Goal: Find specific page/section: Find specific page/section

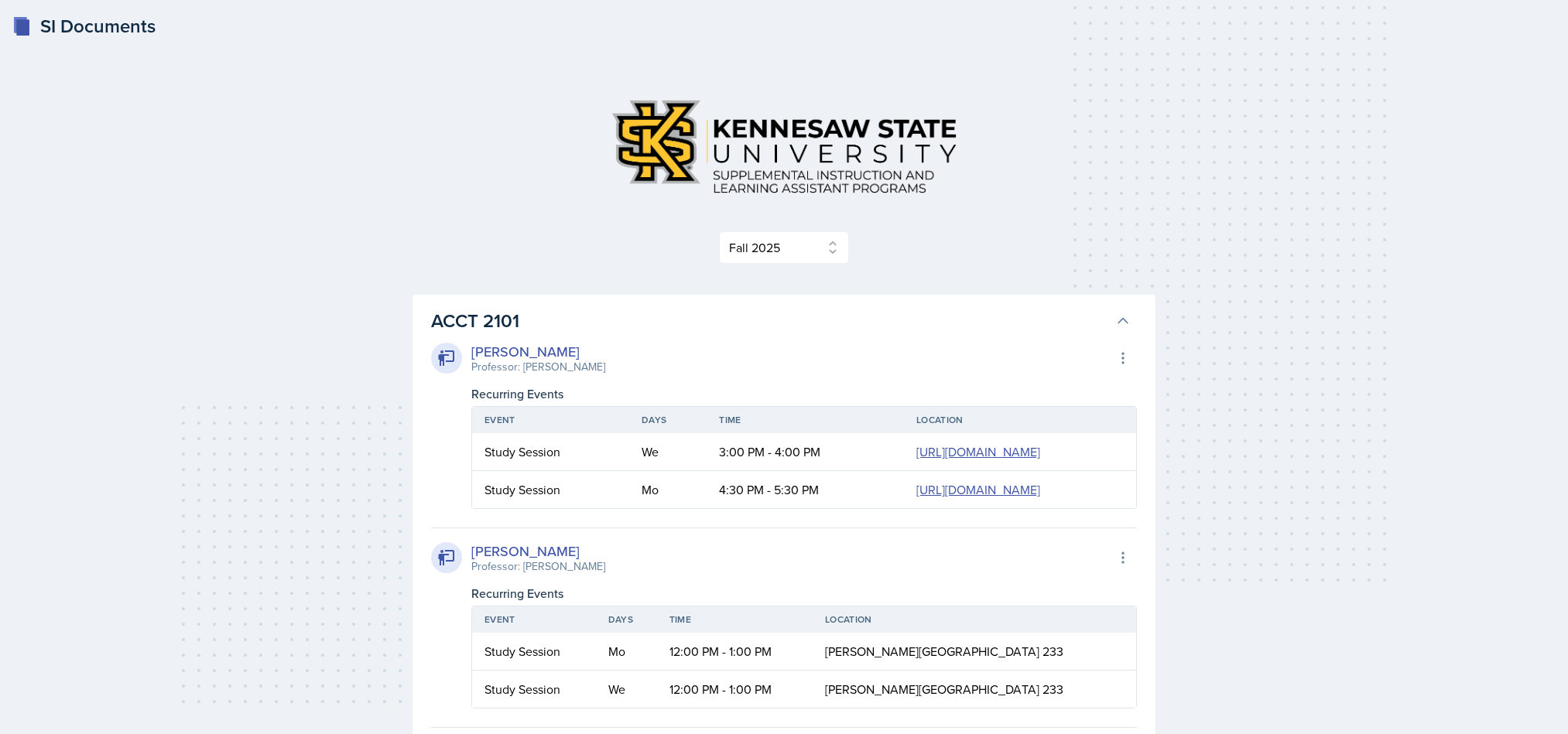
select select "2bed604d-1099-4043-b1bc-2365e8740244"
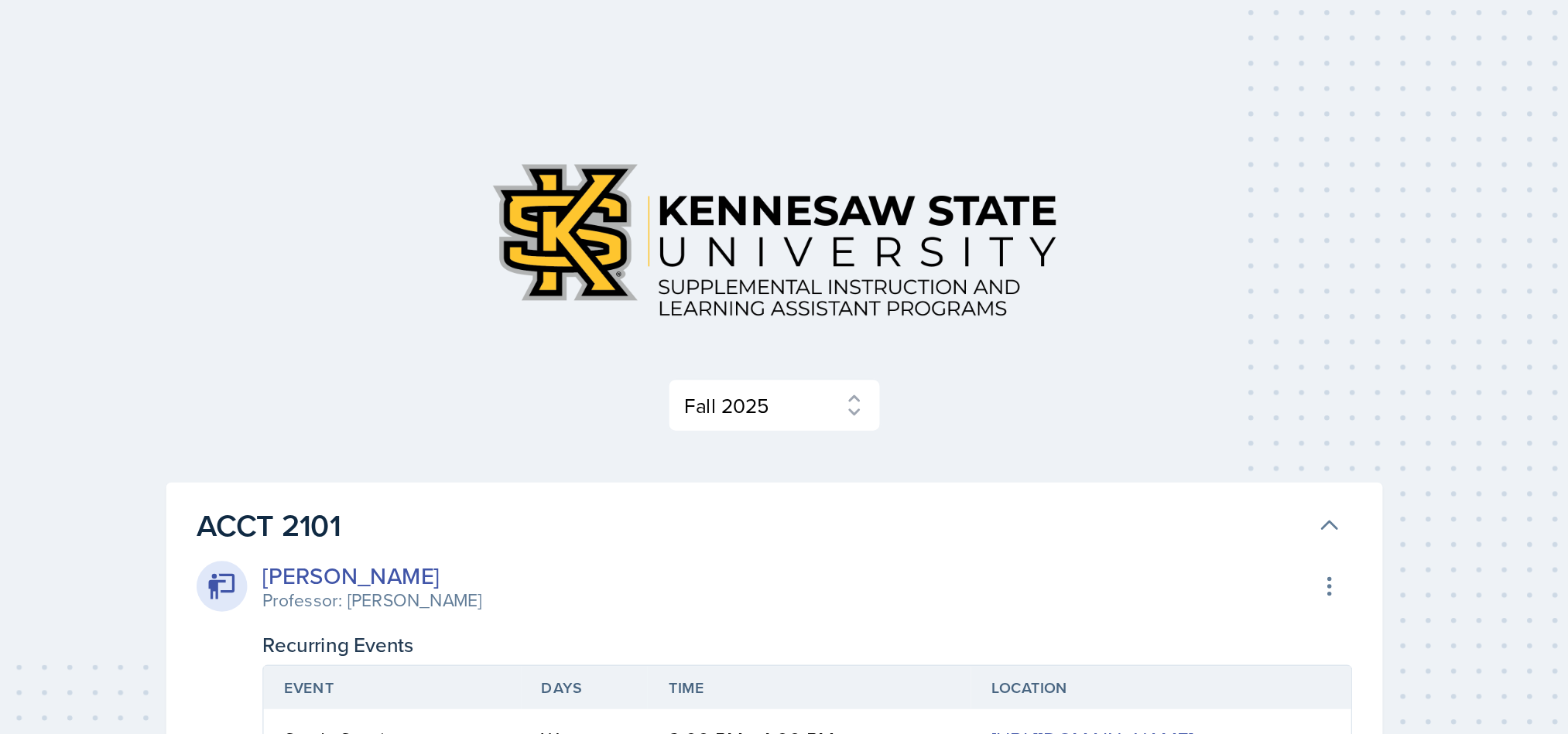
click at [1150, 137] on div at bounding box center [784, 146] width 742 height 120
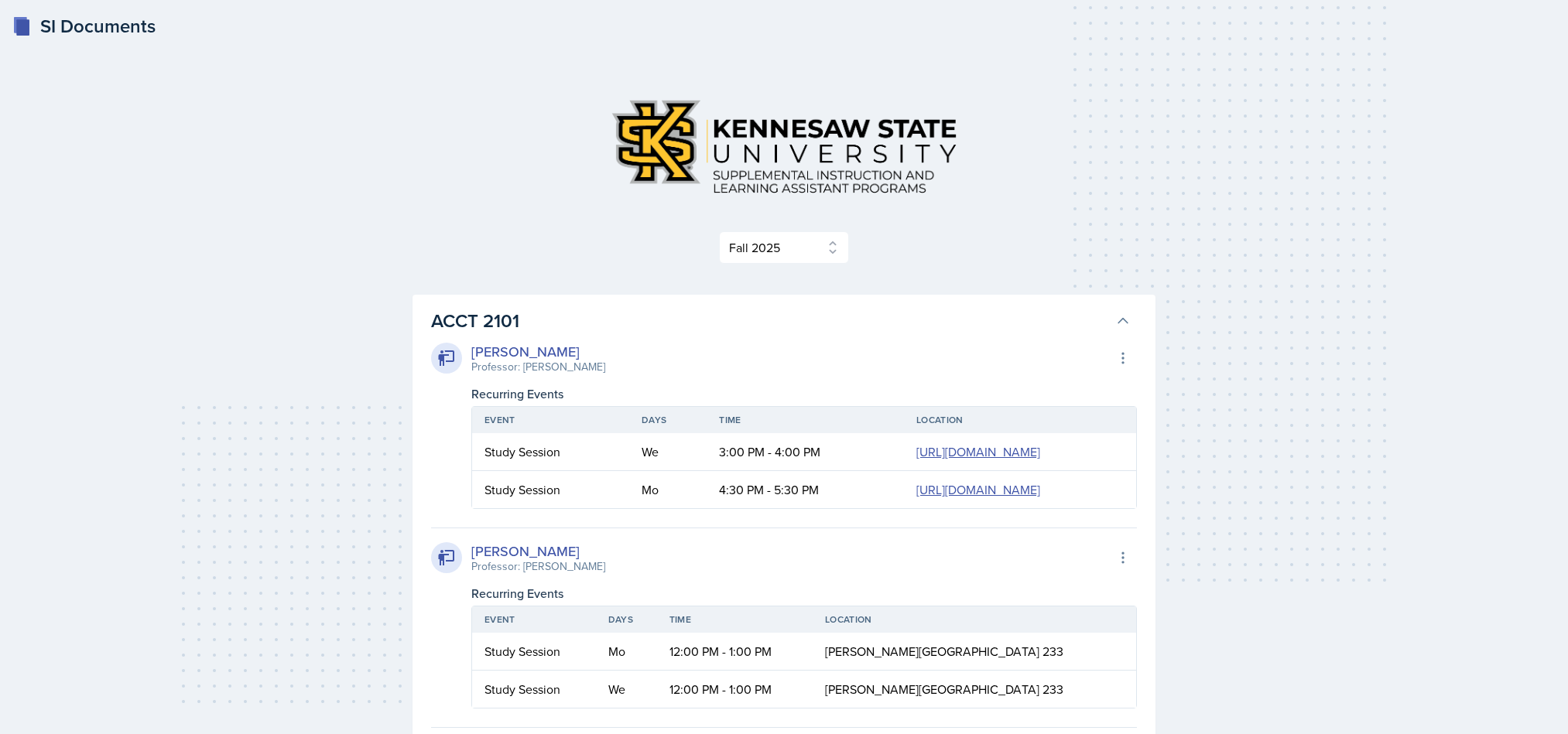
select select "2bed604d-1099-4043-b1bc-2365e8740244"
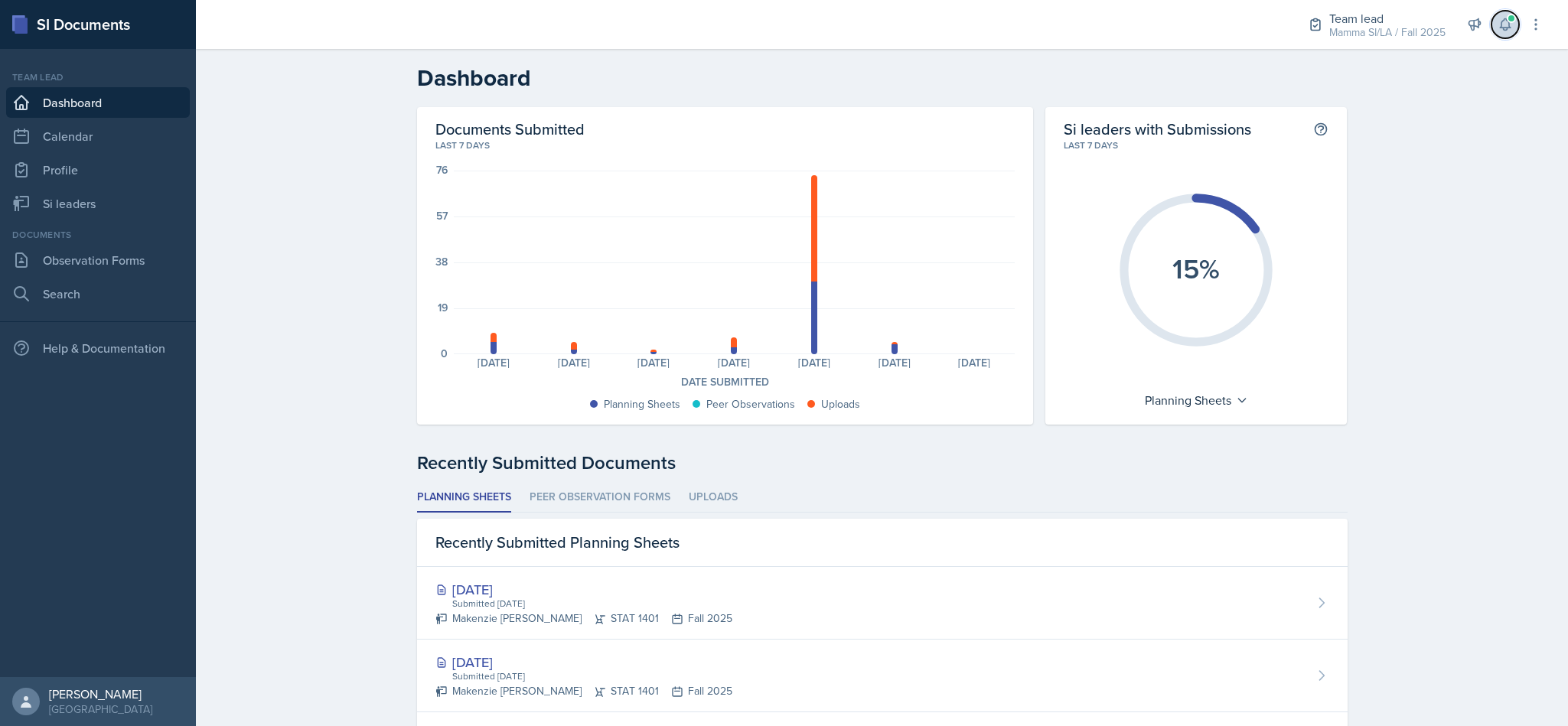
click at [1515, 14] on span at bounding box center [1511, 18] width 10 height 10
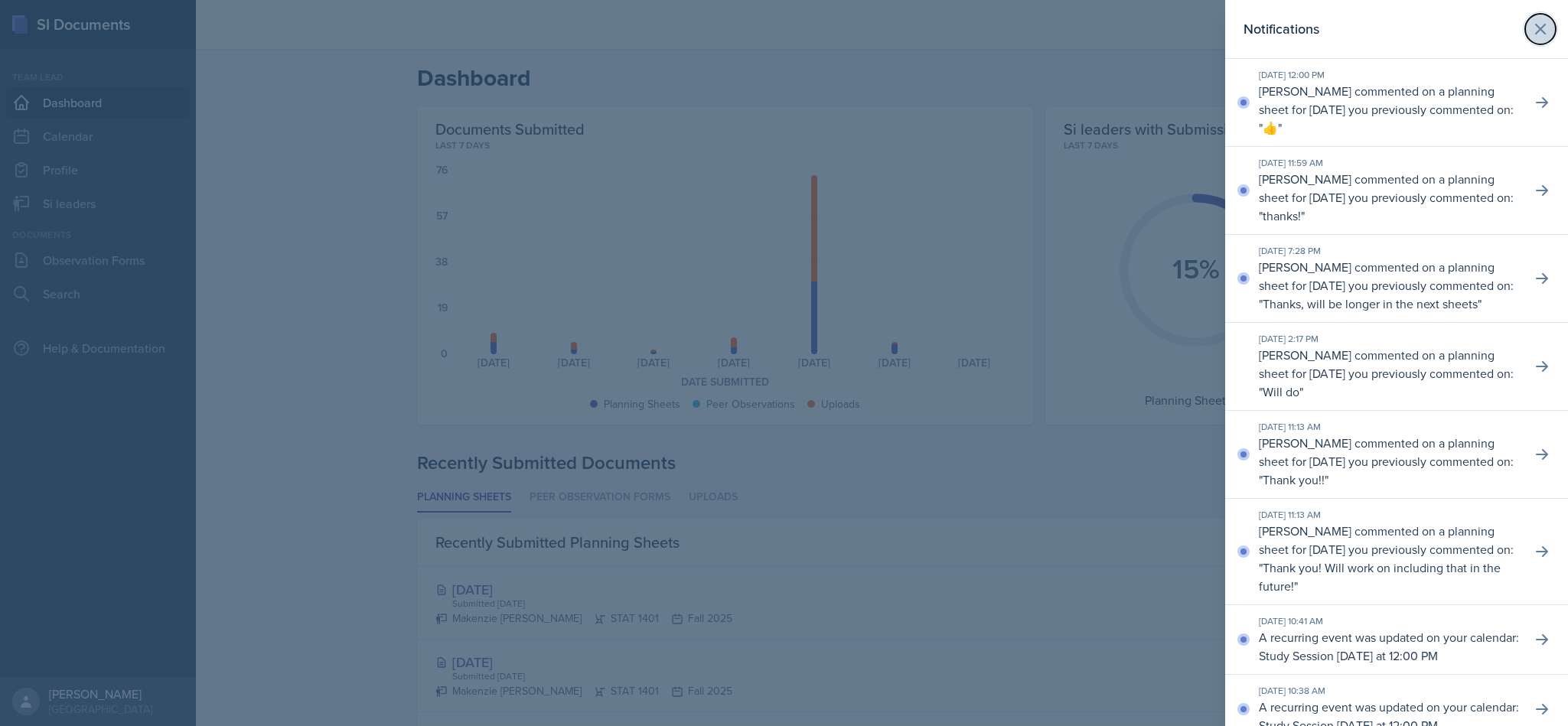
click at [1531, 24] on icon at bounding box center [1540, 29] width 18 height 18
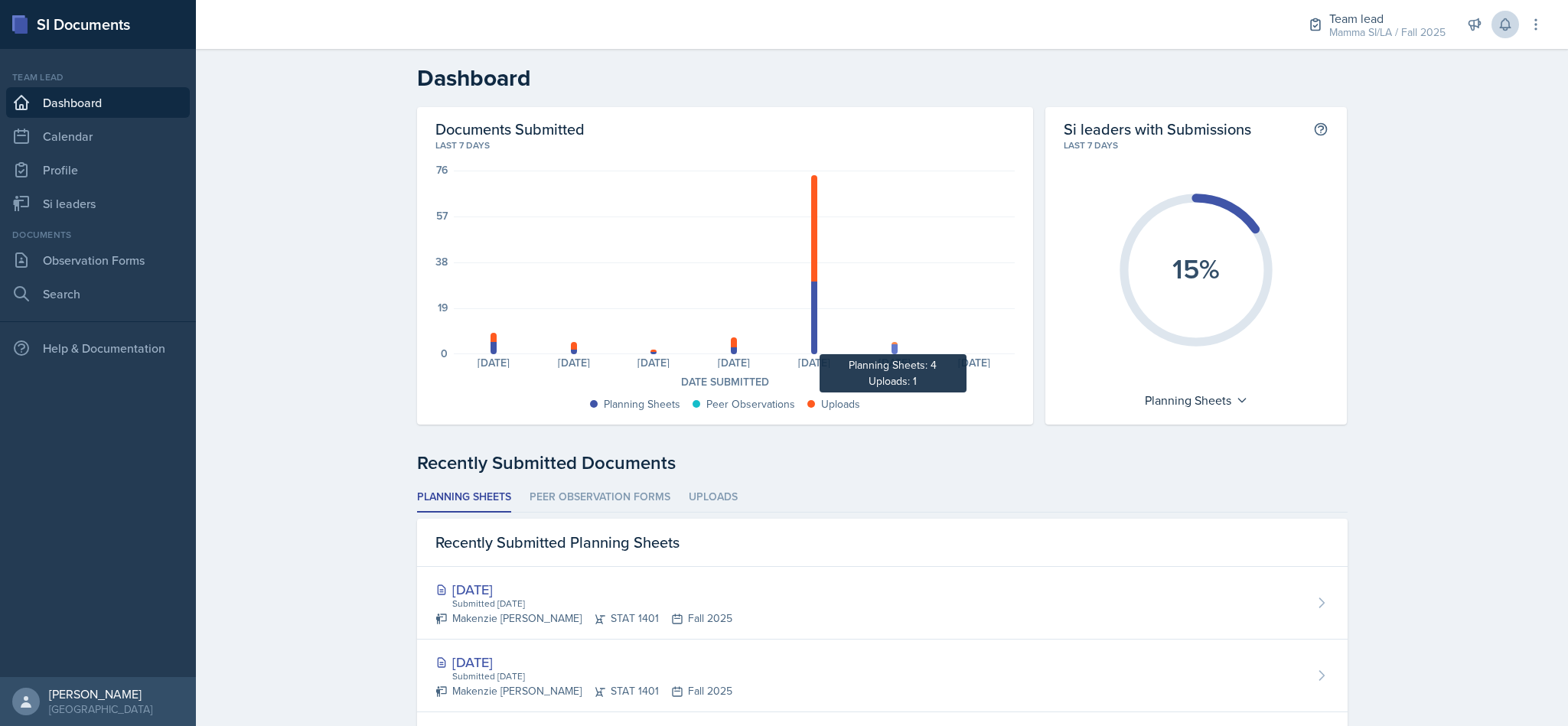
click at [891, 347] on div at bounding box center [895, 349] width 6 height 10
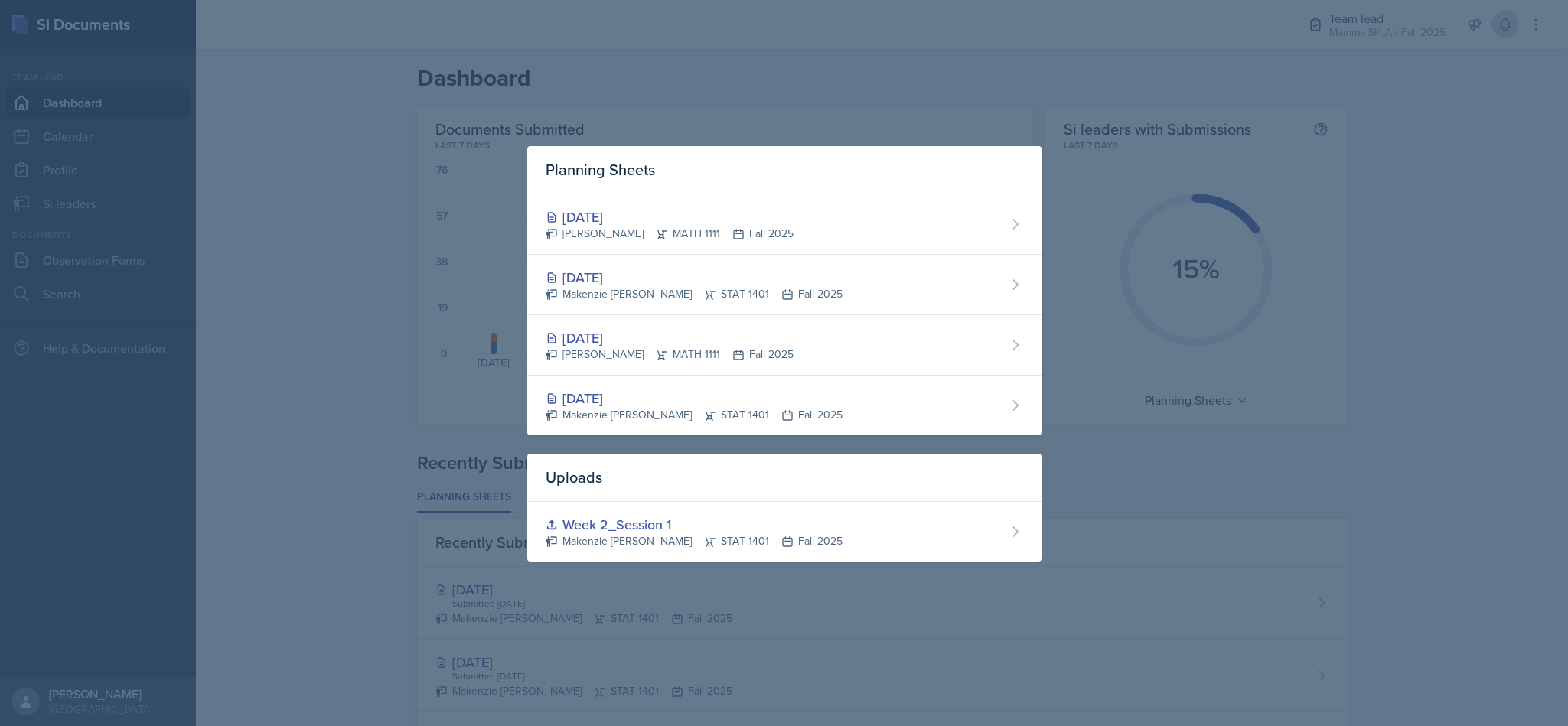
click at [1378, 413] on div at bounding box center [784, 363] width 1568 height 726
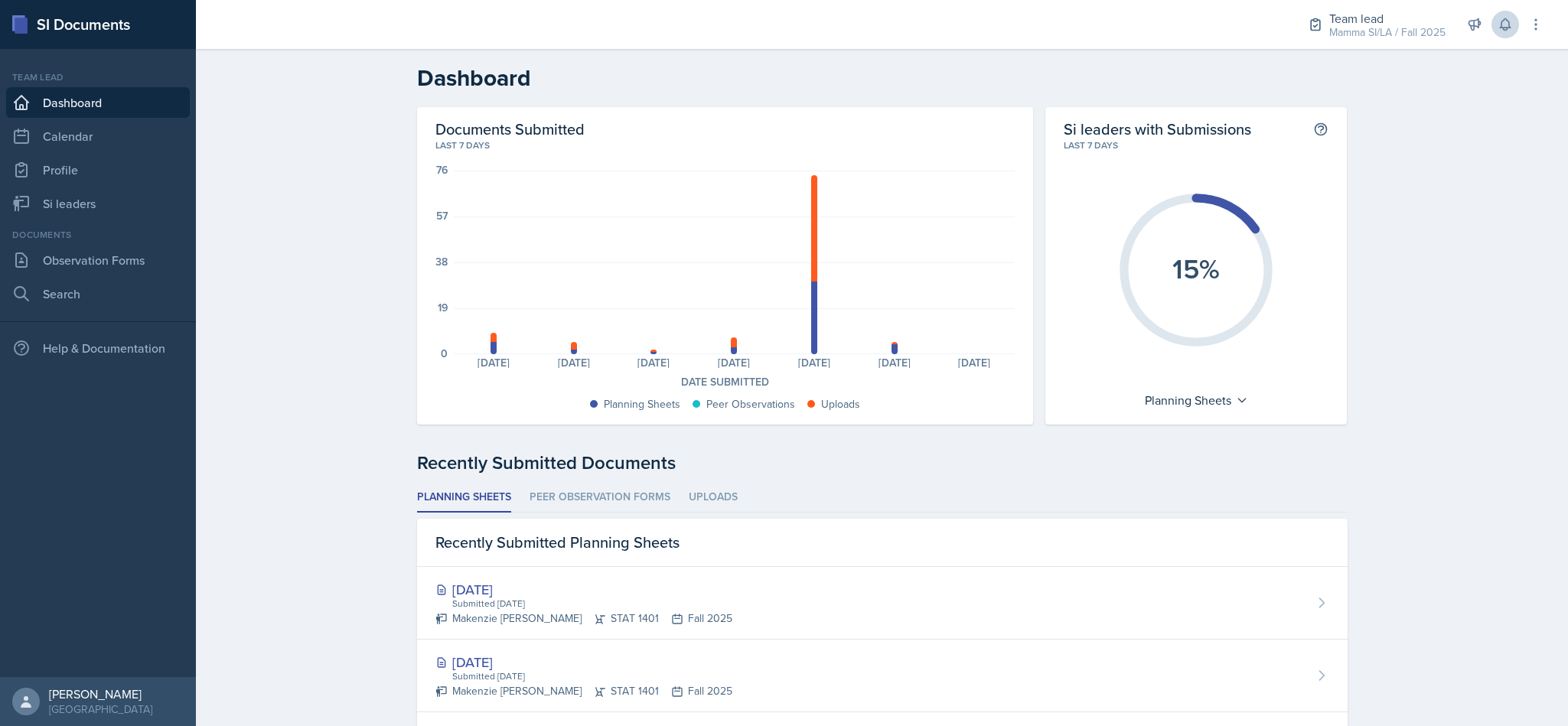
click at [65, 220] on nav "Team lead Dashboard Calendar Profile Si leaders Documents Observation Forms Sea…" at bounding box center [97, 362] width 196 height 628
click at [81, 200] on link "Si leaders" at bounding box center [98, 203] width 184 height 30
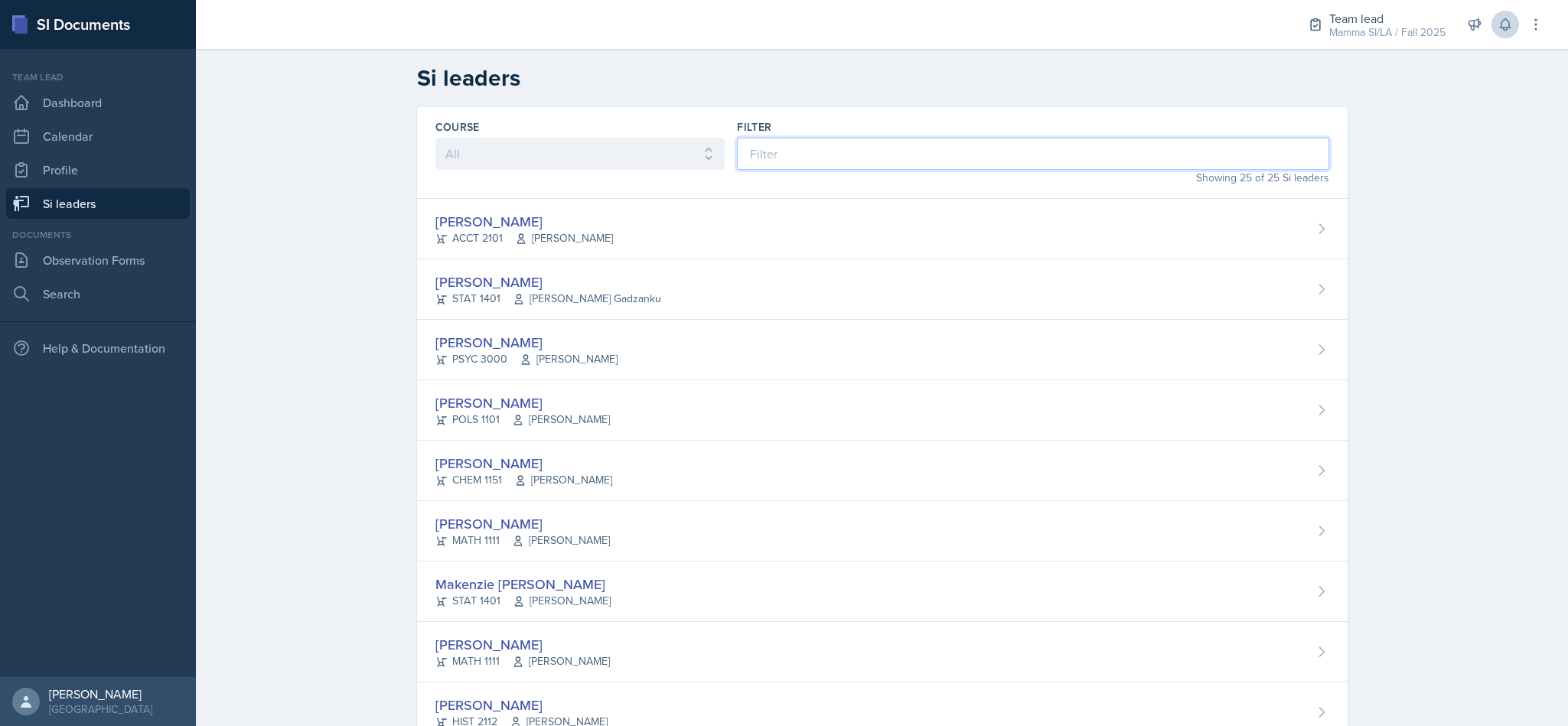
click at [980, 138] on input at bounding box center [1032, 154] width 591 height 32
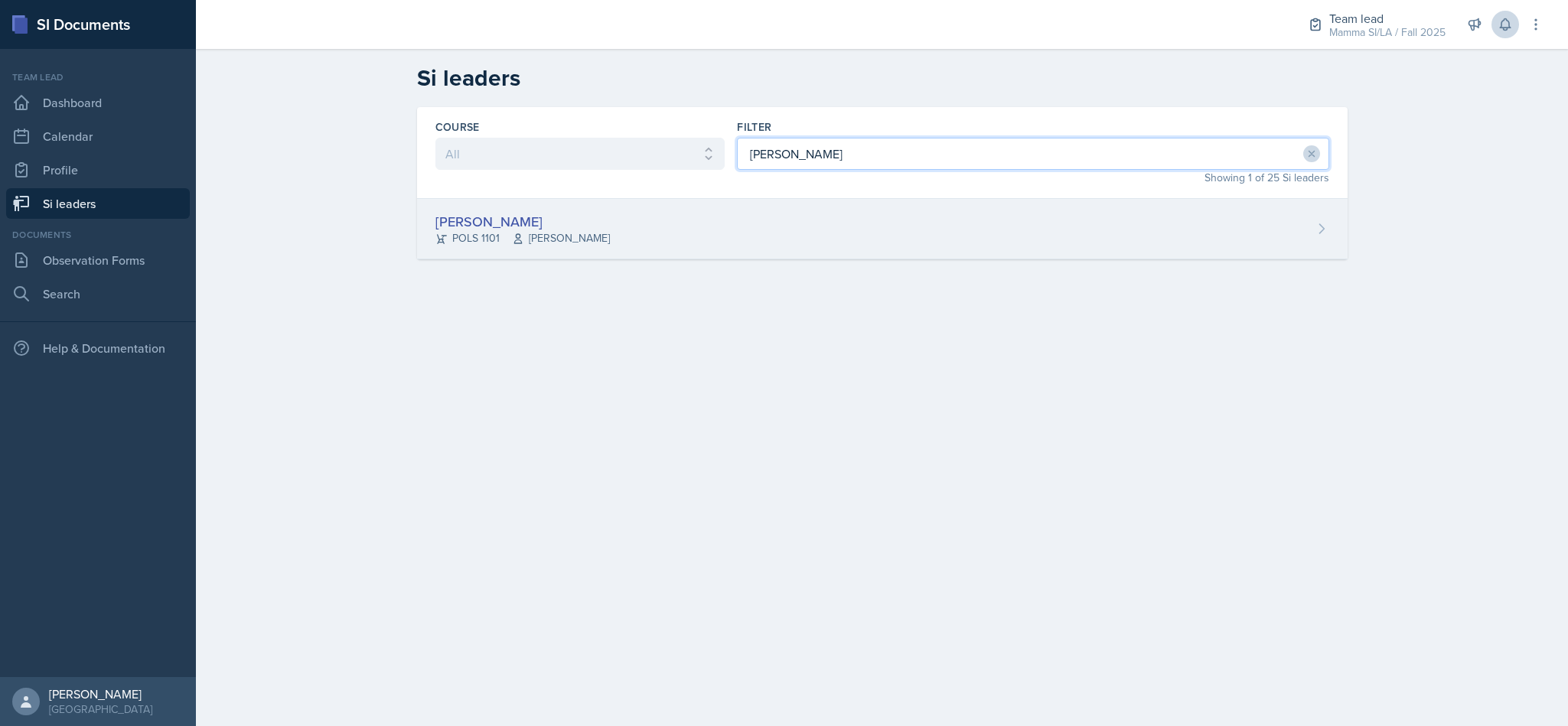
type input "jada"
click at [932, 228] on div "Jada Barronton POLS 1101 Semline Singleton" at bounding box center [883, 229] width 930 height 61
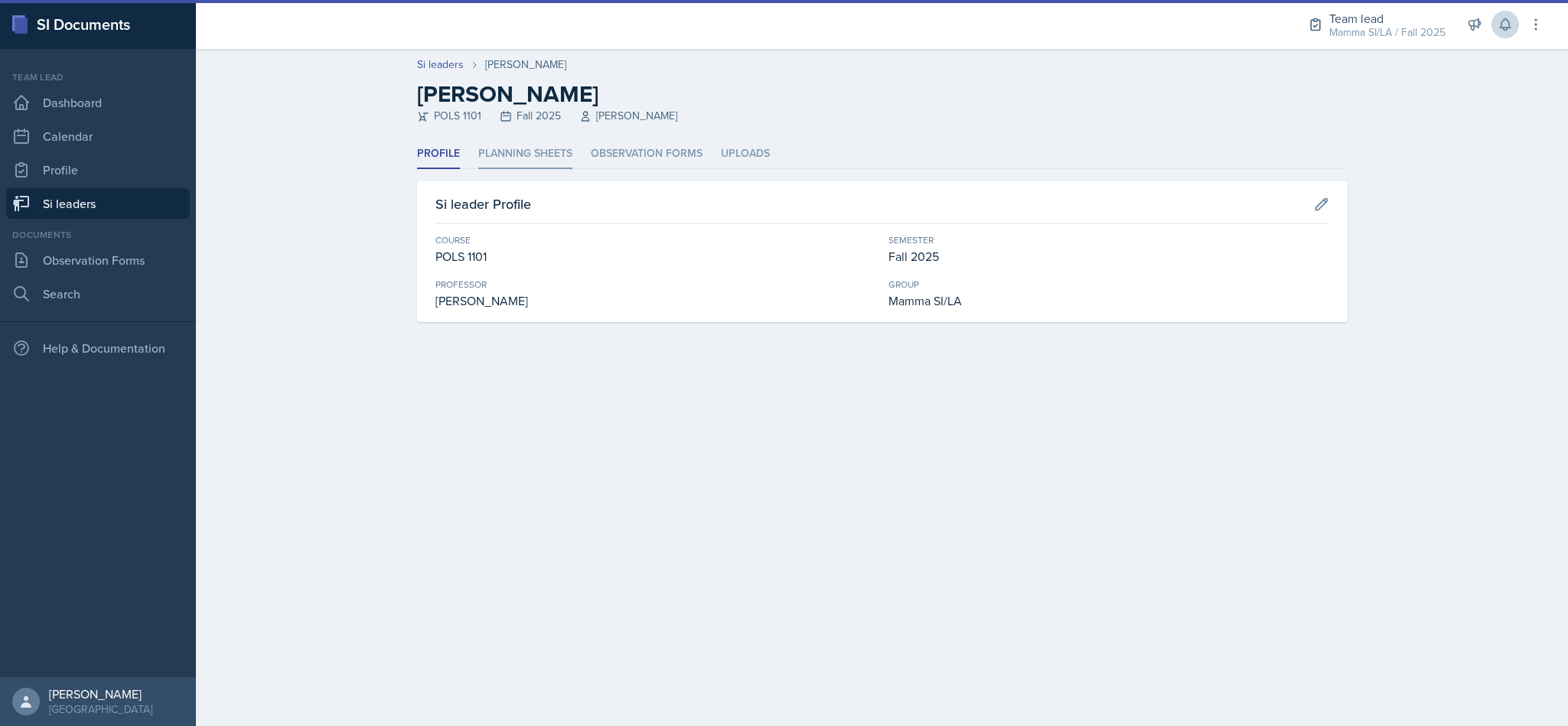
click at [551, 150] on li "Planning Sheets" at bounding box center [525, 154] width 94 height 30
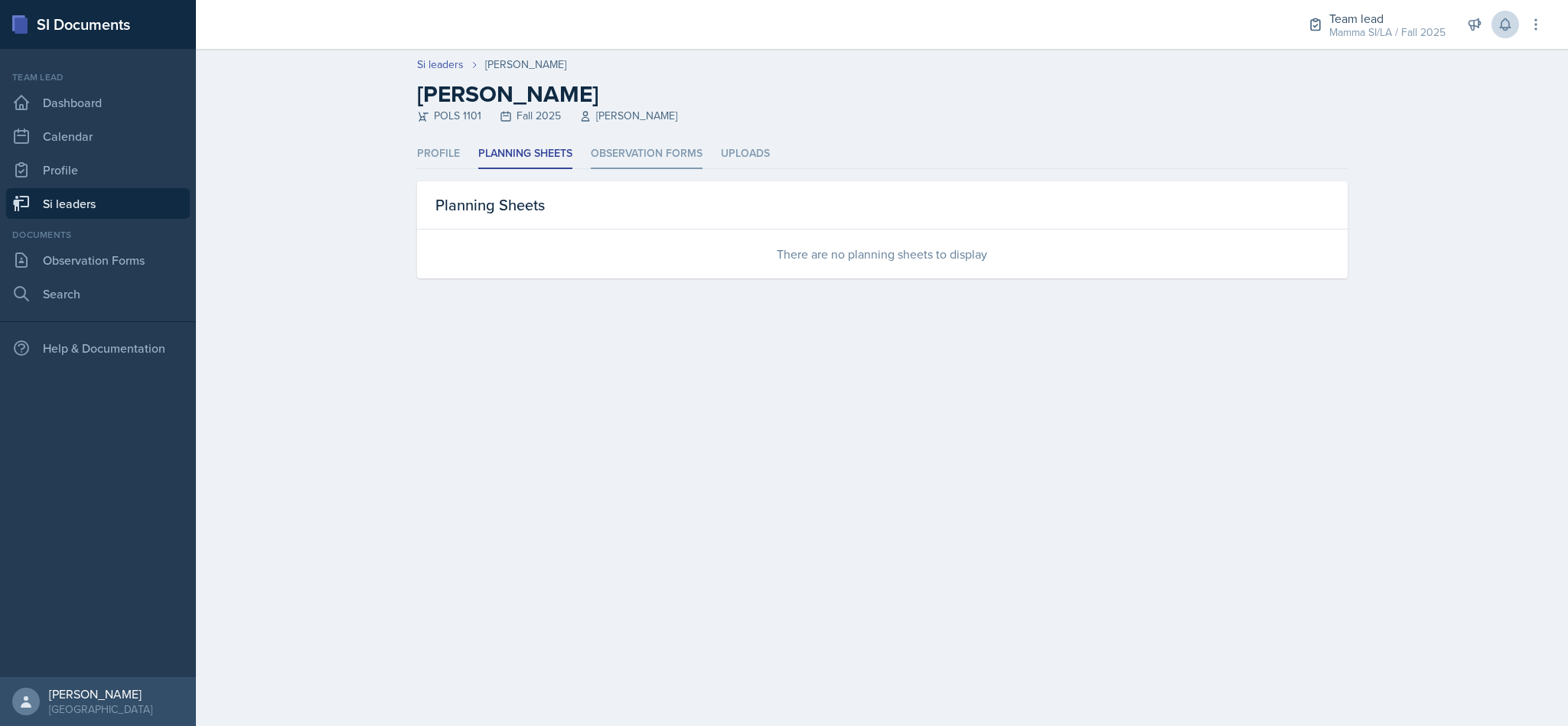
click at [676, 144] on li "Observation Forms" at bounding box center [646, 154] width 112 height 30
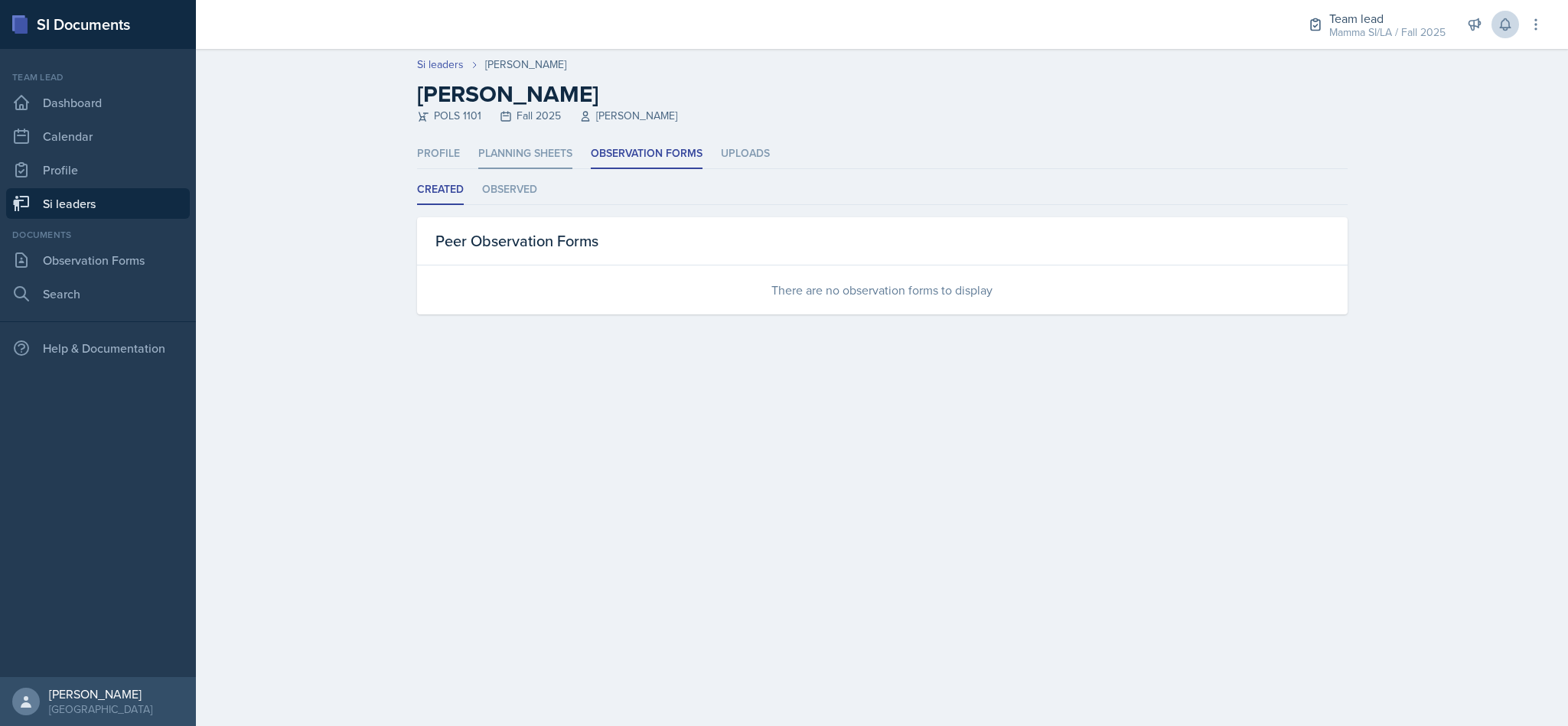
click at [519, 149] on li "Planning Sheets" at bounding box center [525, 154] width 94 height 30
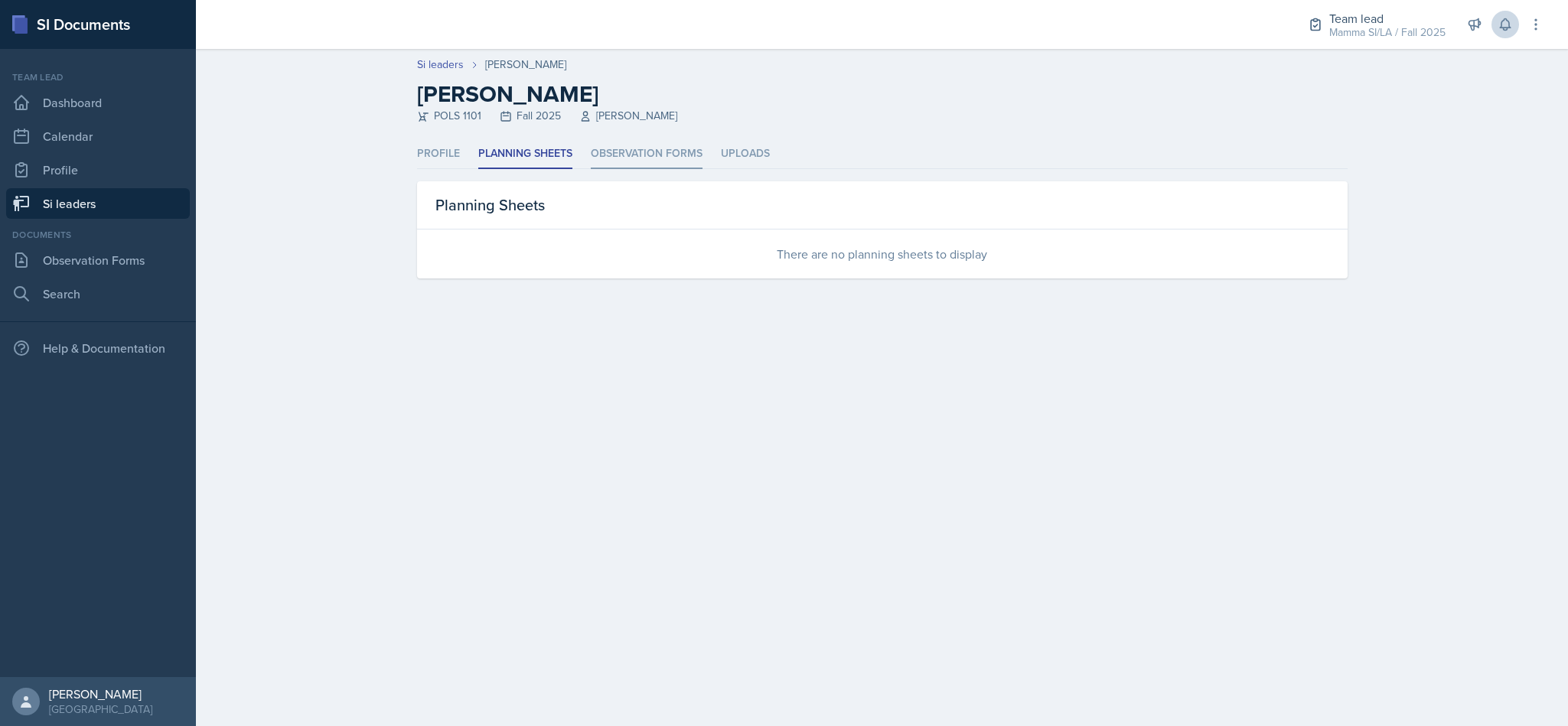
click at [681, 155] on li "Observation Forms" at bounding box center [646, 154] width 112 height 30
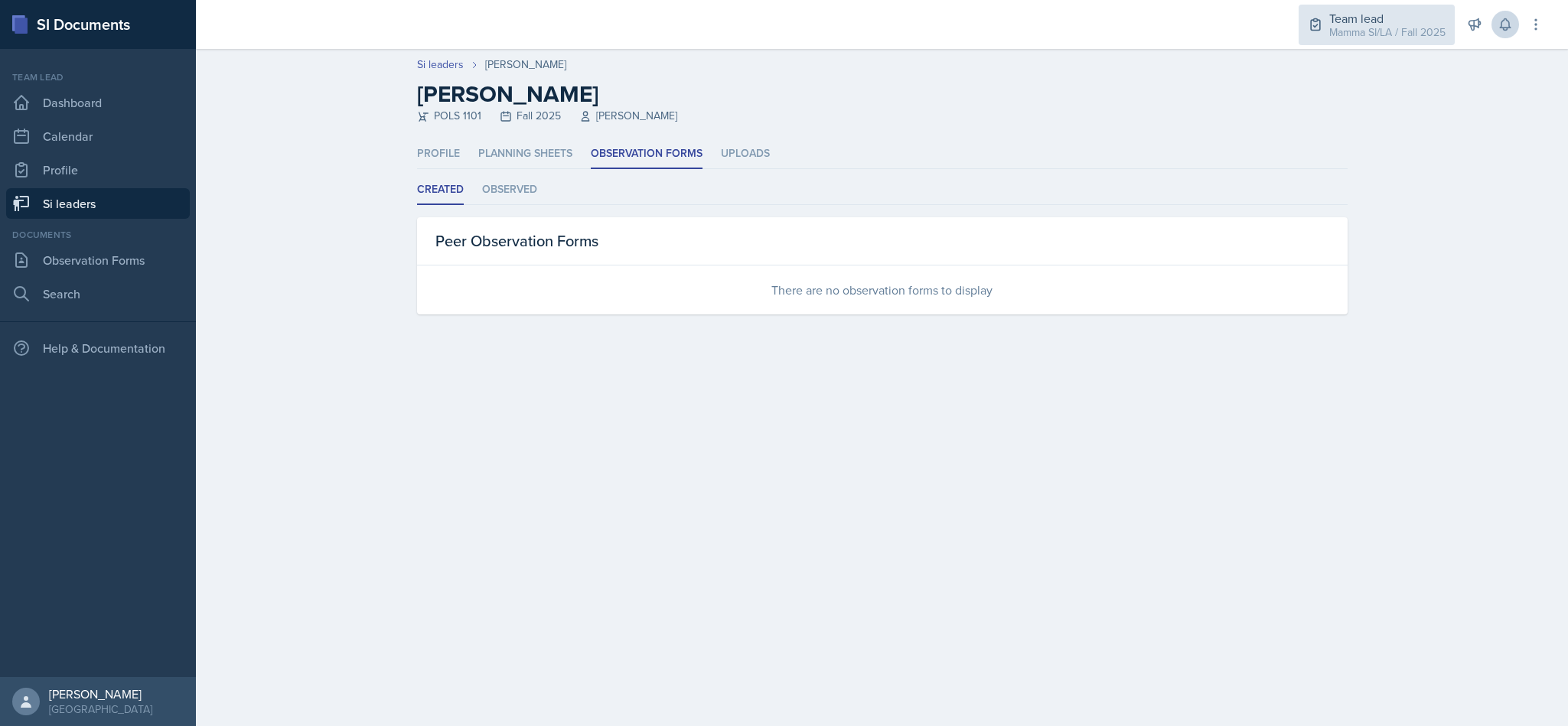
click at [1428, 25] on div "Mamma SI/LA / Fall 2025" at bounding box center [1387, 33] width 117 height 16
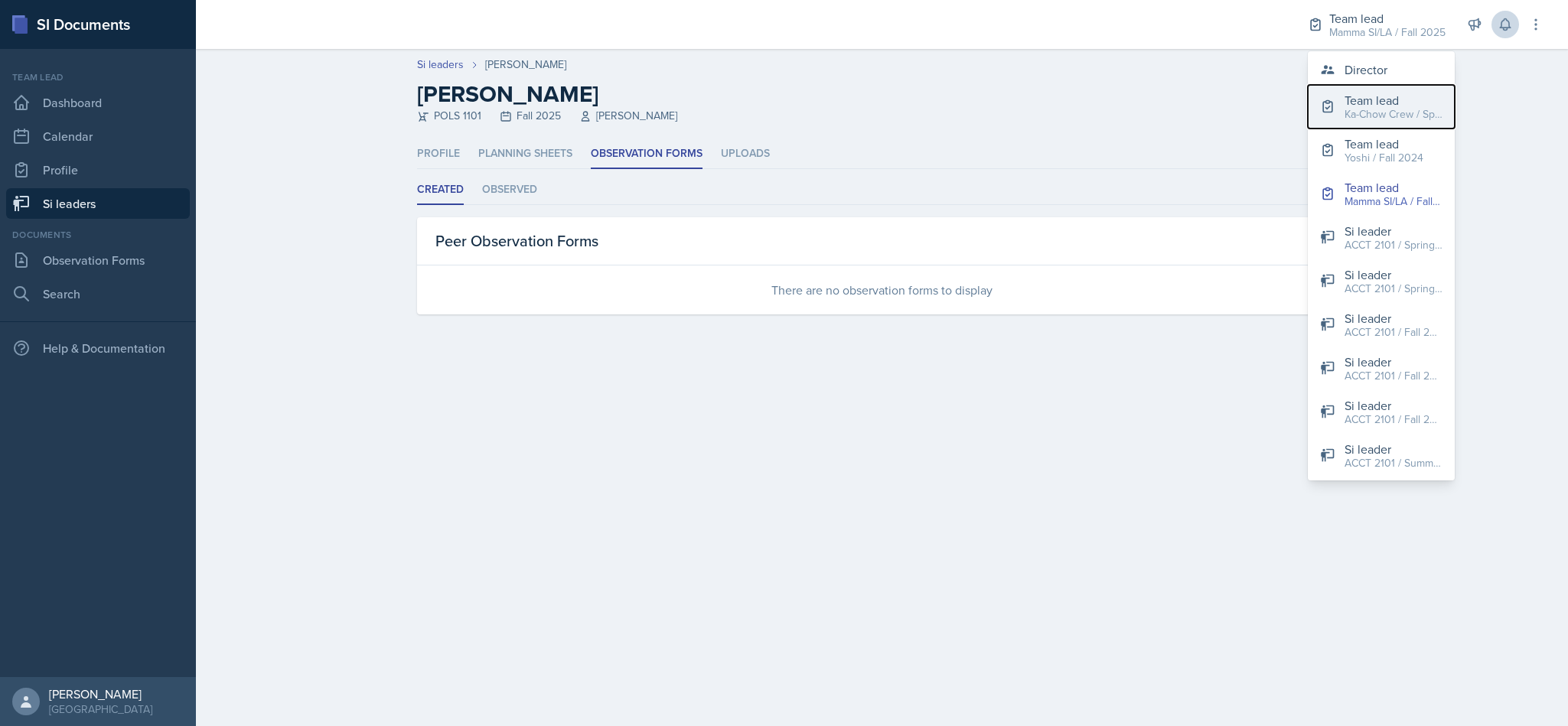
click at [1407, 109] on div "Ka-Chow Crew / Spring 2025" at bounding box center [1393, 114] width 98 height 16
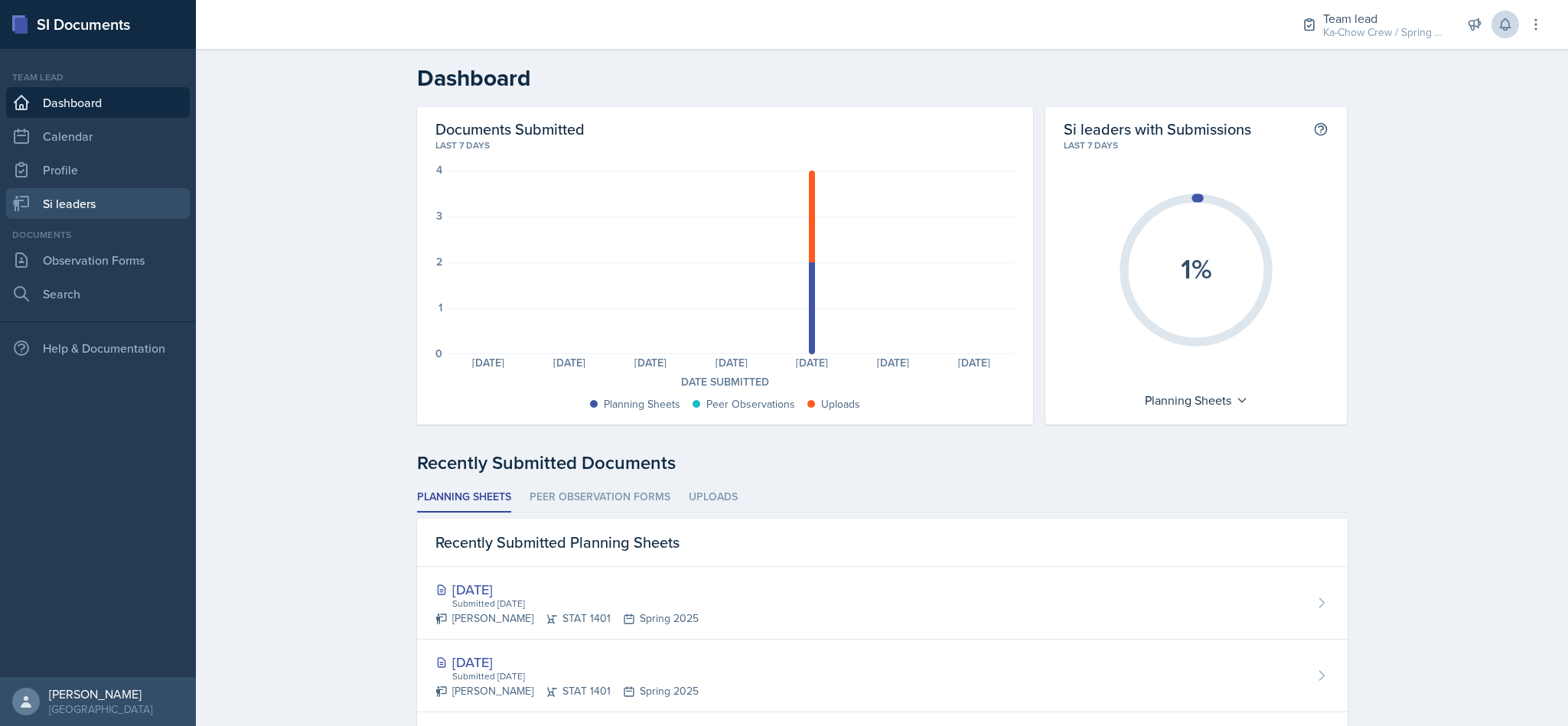
click at [81, 200] on link "Si leaders" at bounding box center [98, 203] width 184 height 30
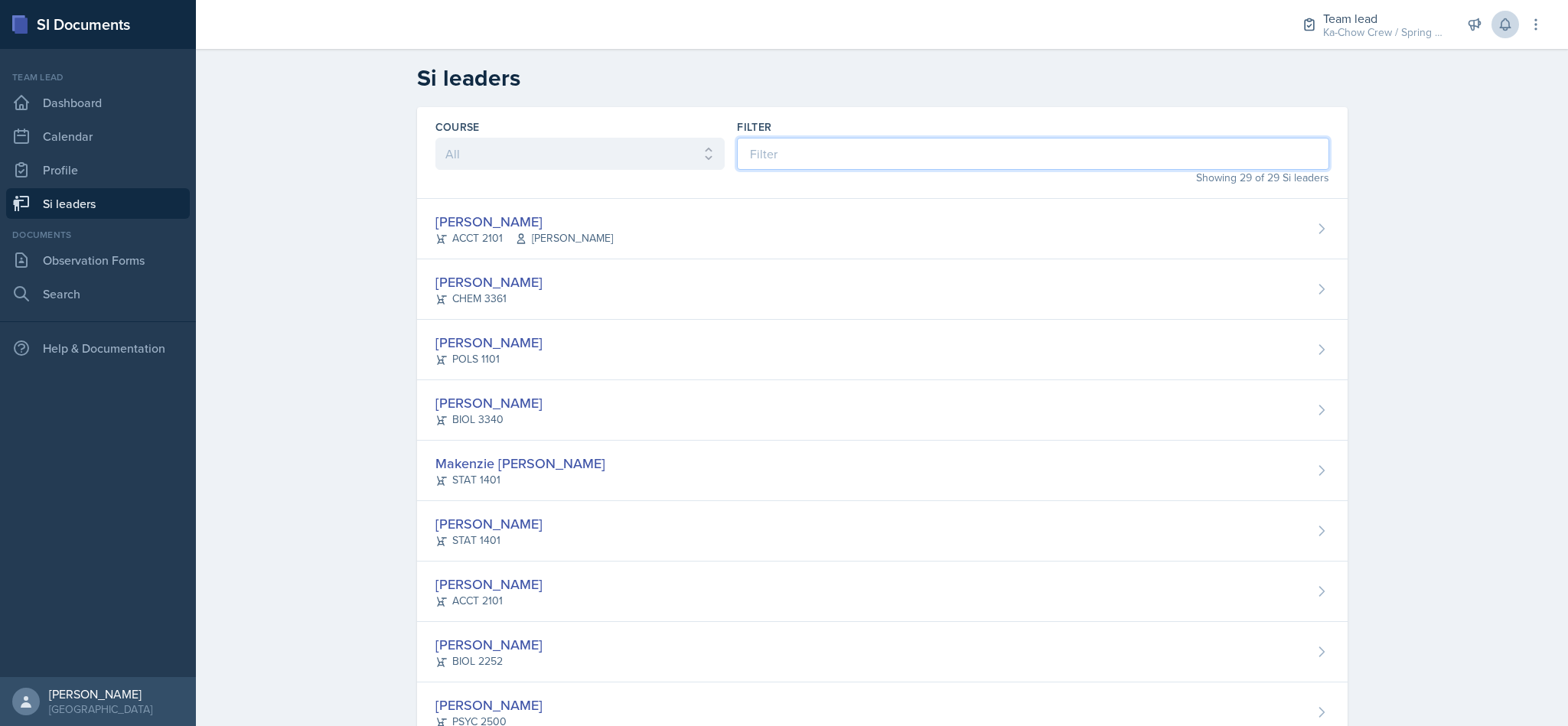
click at [822, 140] on input at bounding box center [1032, 154] width 591 height 32
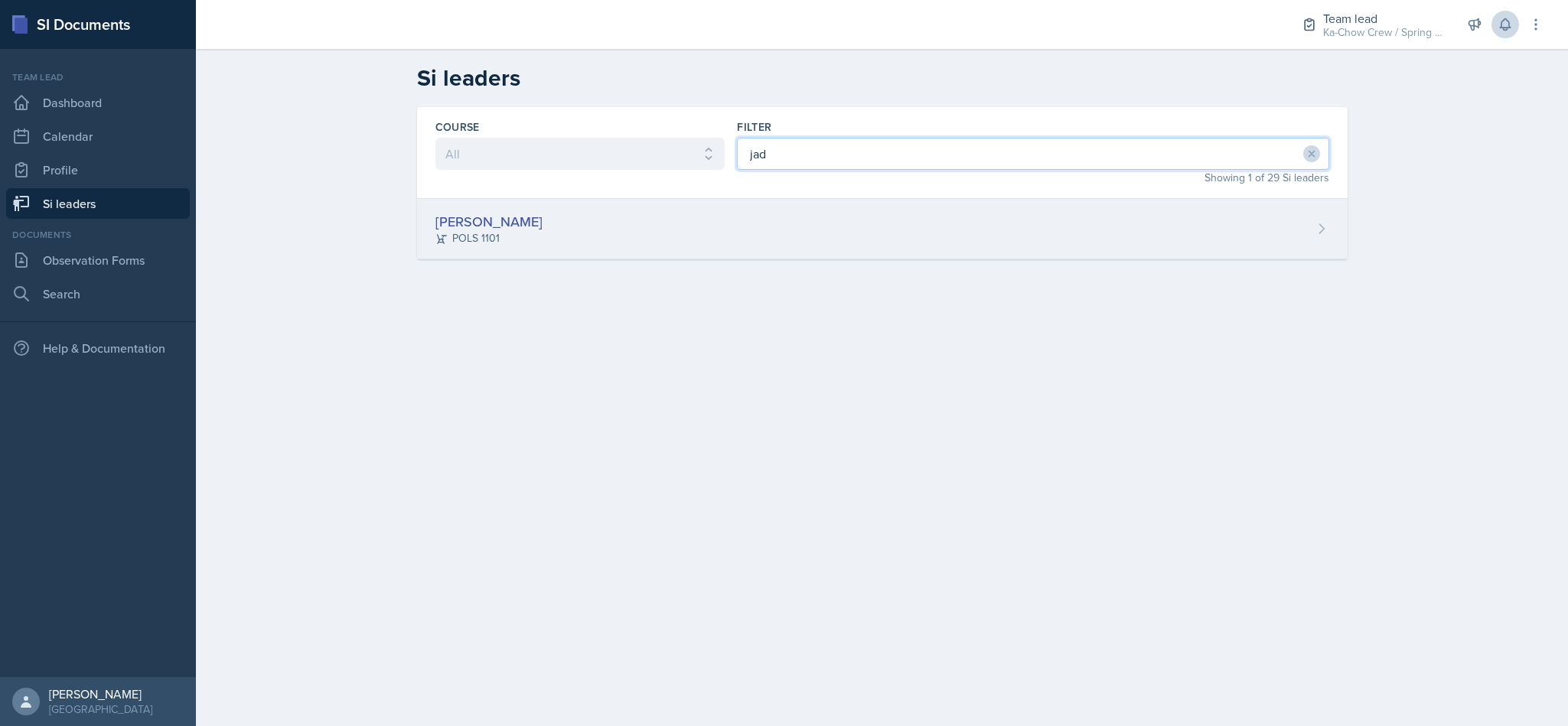
type input "jad"
click at [784, 232] on div "Jada Barronton POLS 1101" at bounding box center [883, 229] width 930 height 61
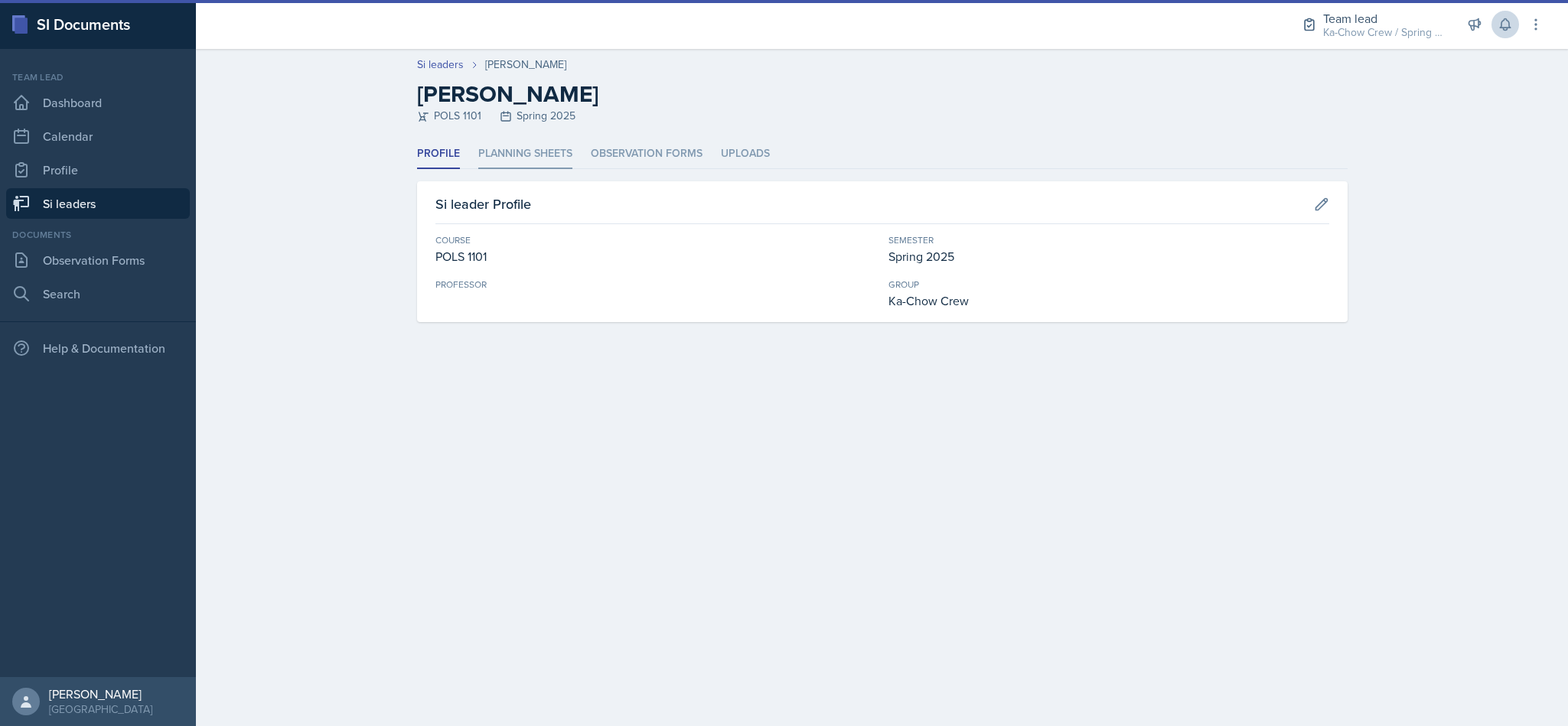
click at [535, 158] on li "Planning Sheets" at bounding box center [525, 154] width 94 height 30
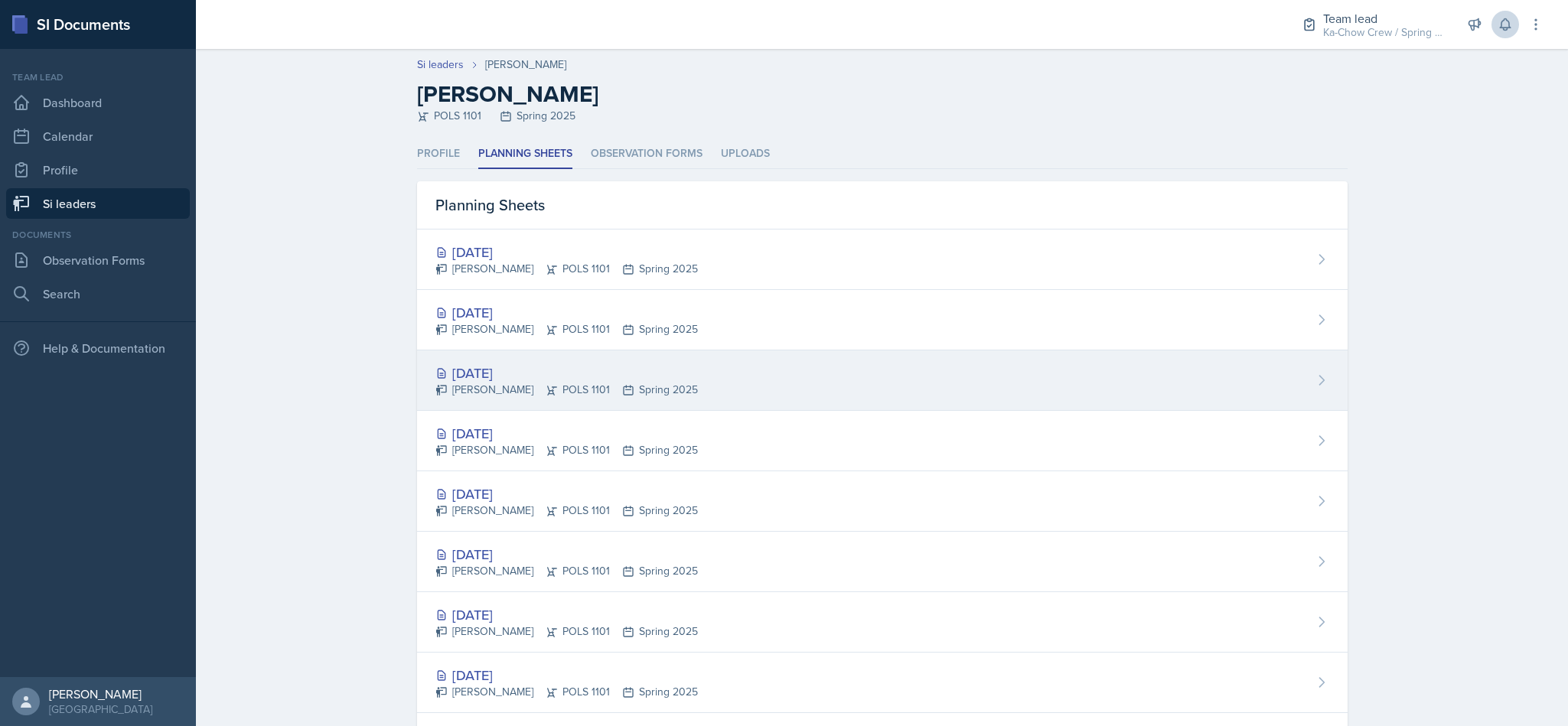
click at [512, 383] on div "Jada Barronton POLS 1101 Spring 2025" at bounding box center [567, 389] width 263 height 16
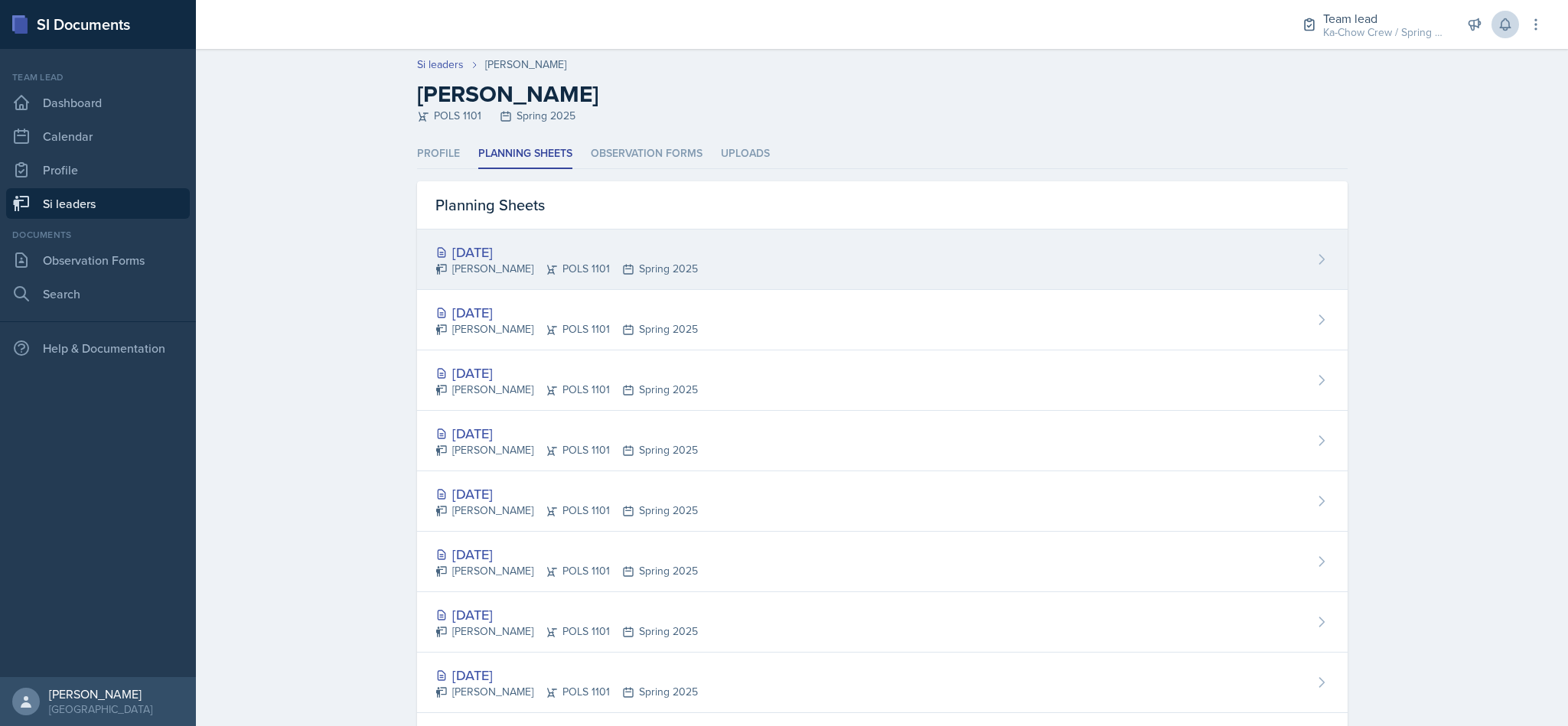
click at [532, 247] on div "Aug 1st, 2025" at bounding box center [567, 252] width 263 height 21
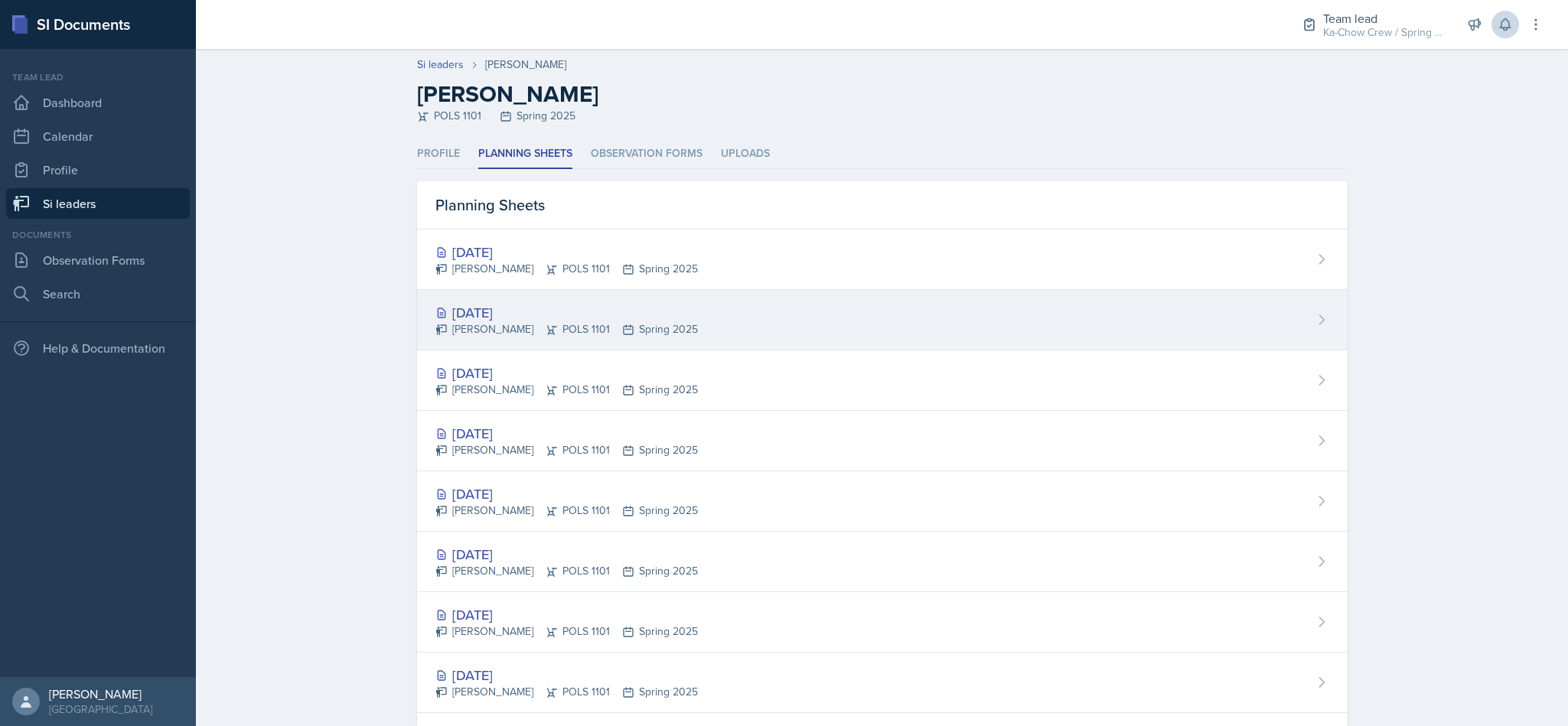
click at [480, 322] on div "Jada Barronton POLS 1101 Spring 2025" at bounding box center [567, 329] width 263 height 16
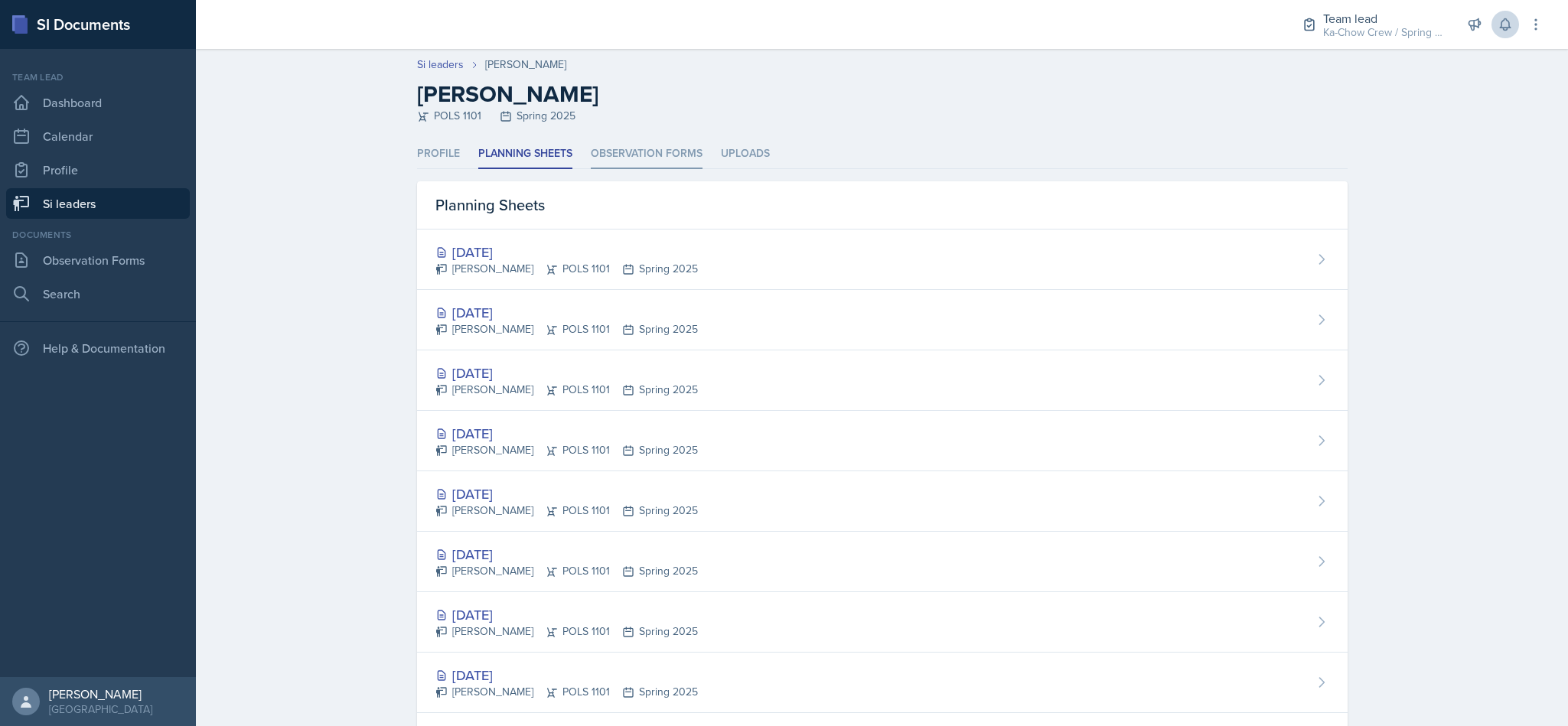
click at [613, 149] on li "Observation Forms" at bounding box center [646, 154] width 112 height 30
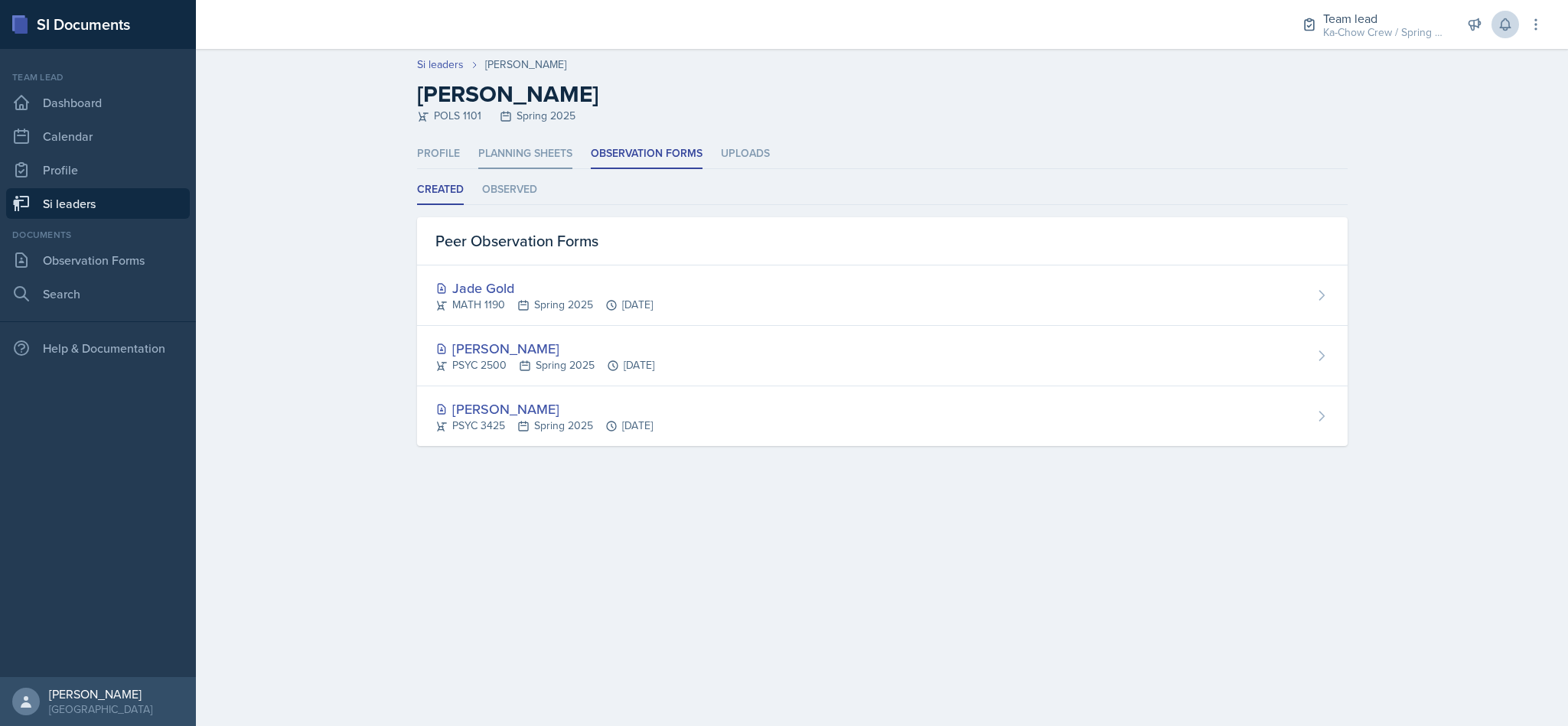
click at [514, 152] on li "Planning Sheets" at bounding box center [525, 154] width 94 height 30
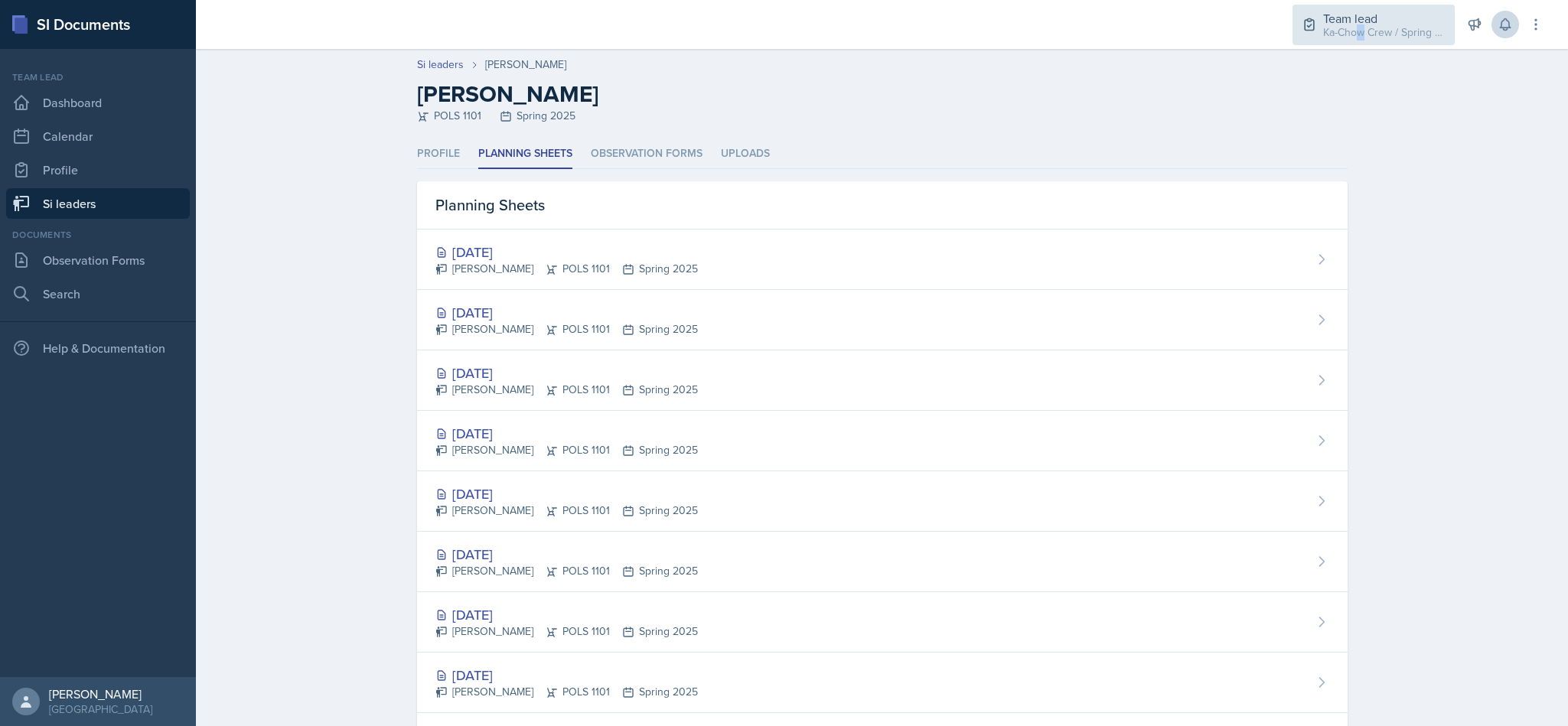
click at [1362, 26] on div "Ka-Chow Crew / Spring 2025" at bounding box center [1384, 33] width 122 height 16
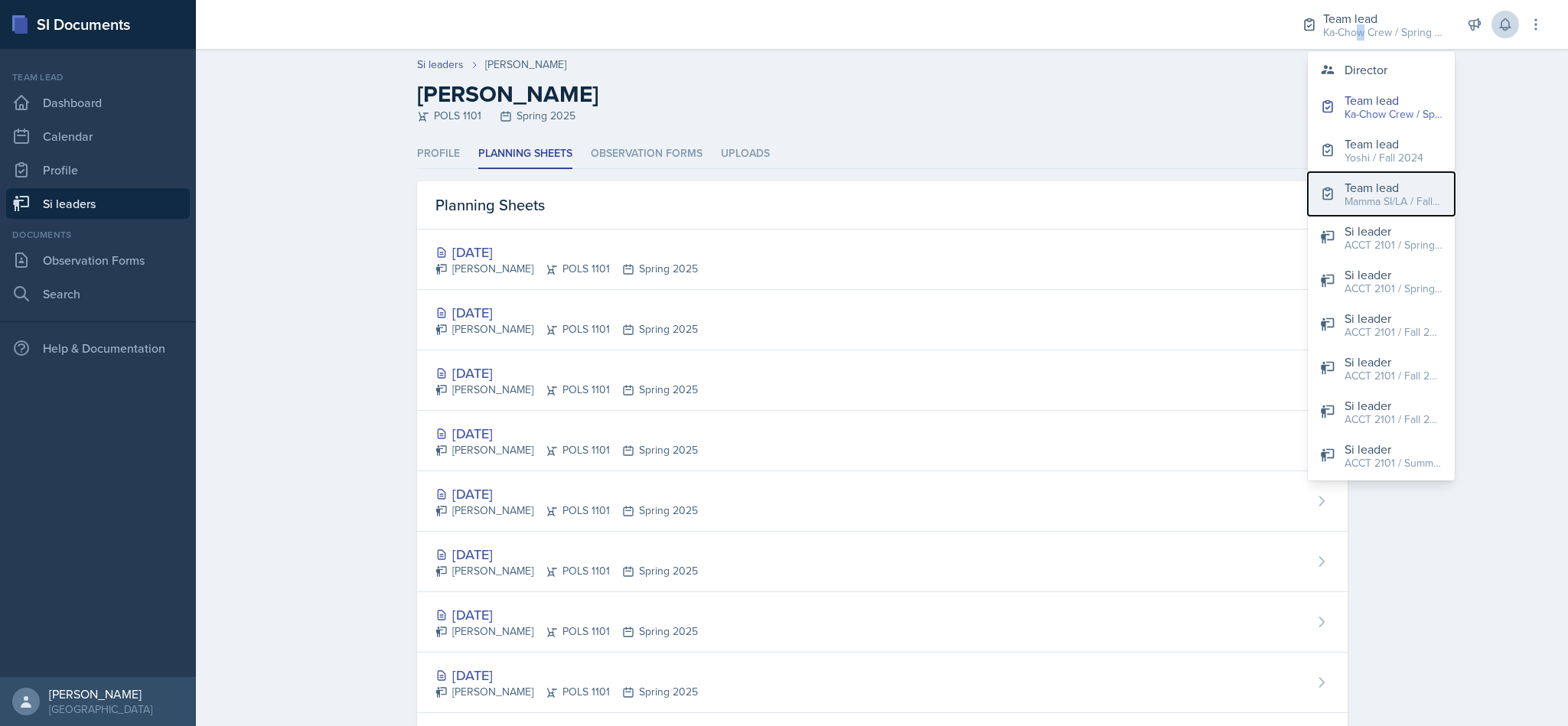
click at [1384, 186] on div "Team lead" at bounding box center [1393, 187] width 98 height 18
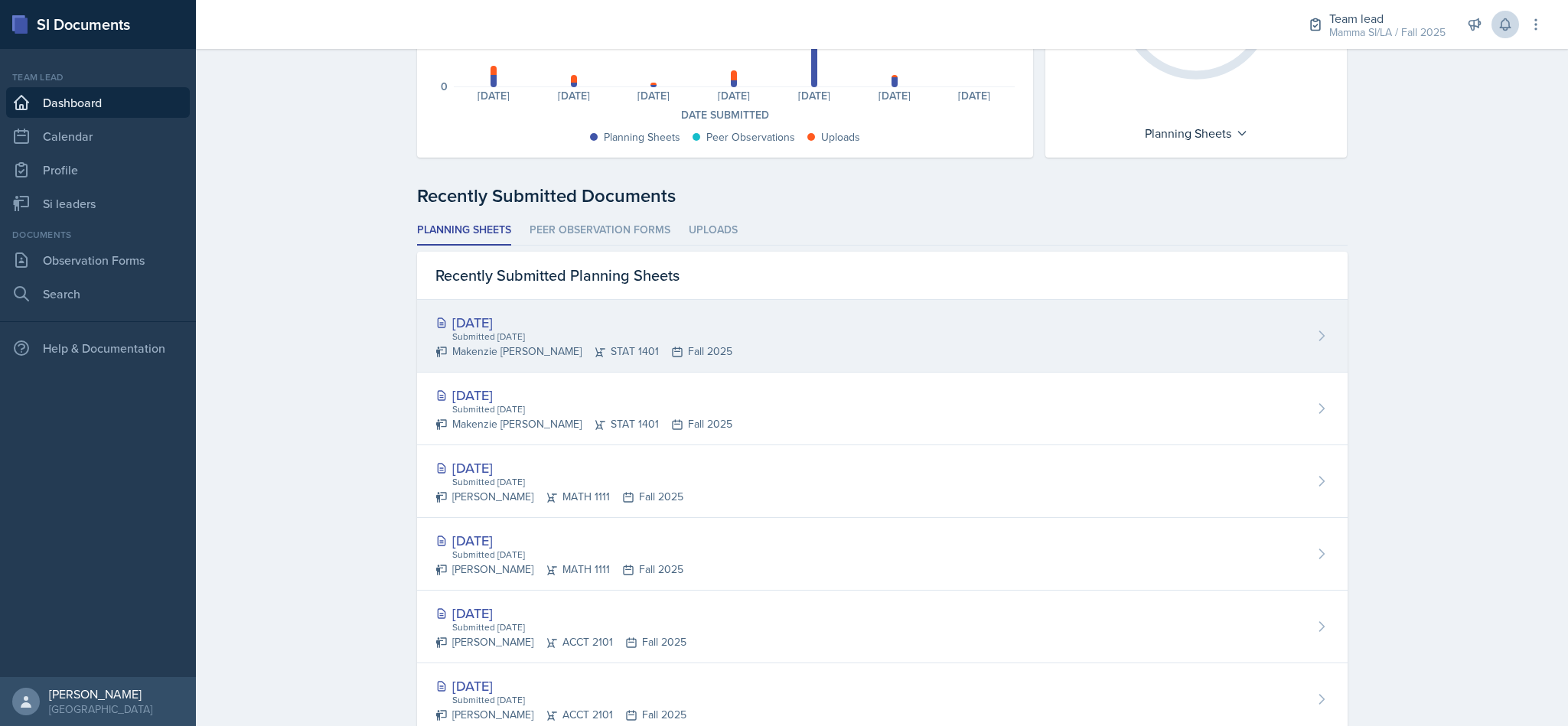
scroll to position [306, 0]
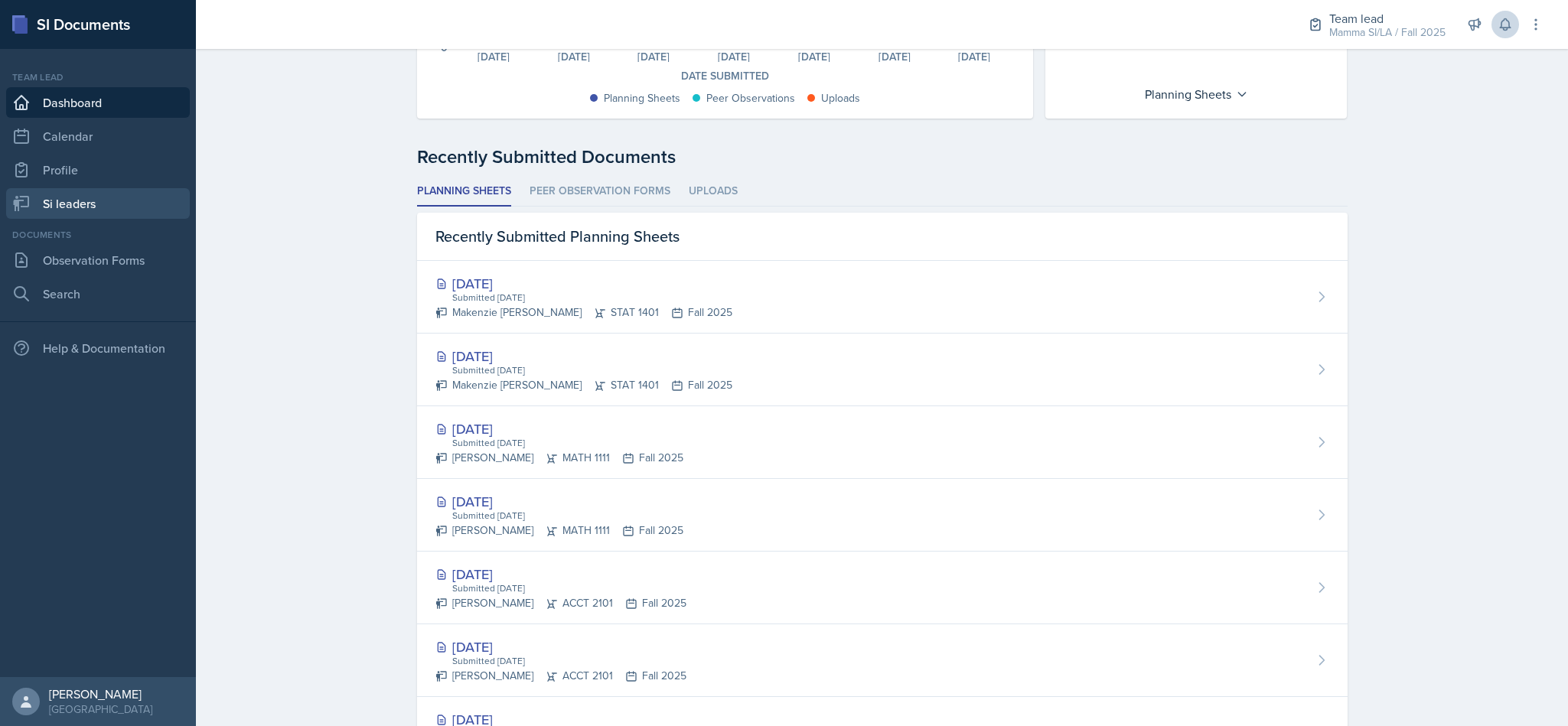
click at [92, 195] on link "Si leaders" at bounding box center [98, 203] width 184 height 30
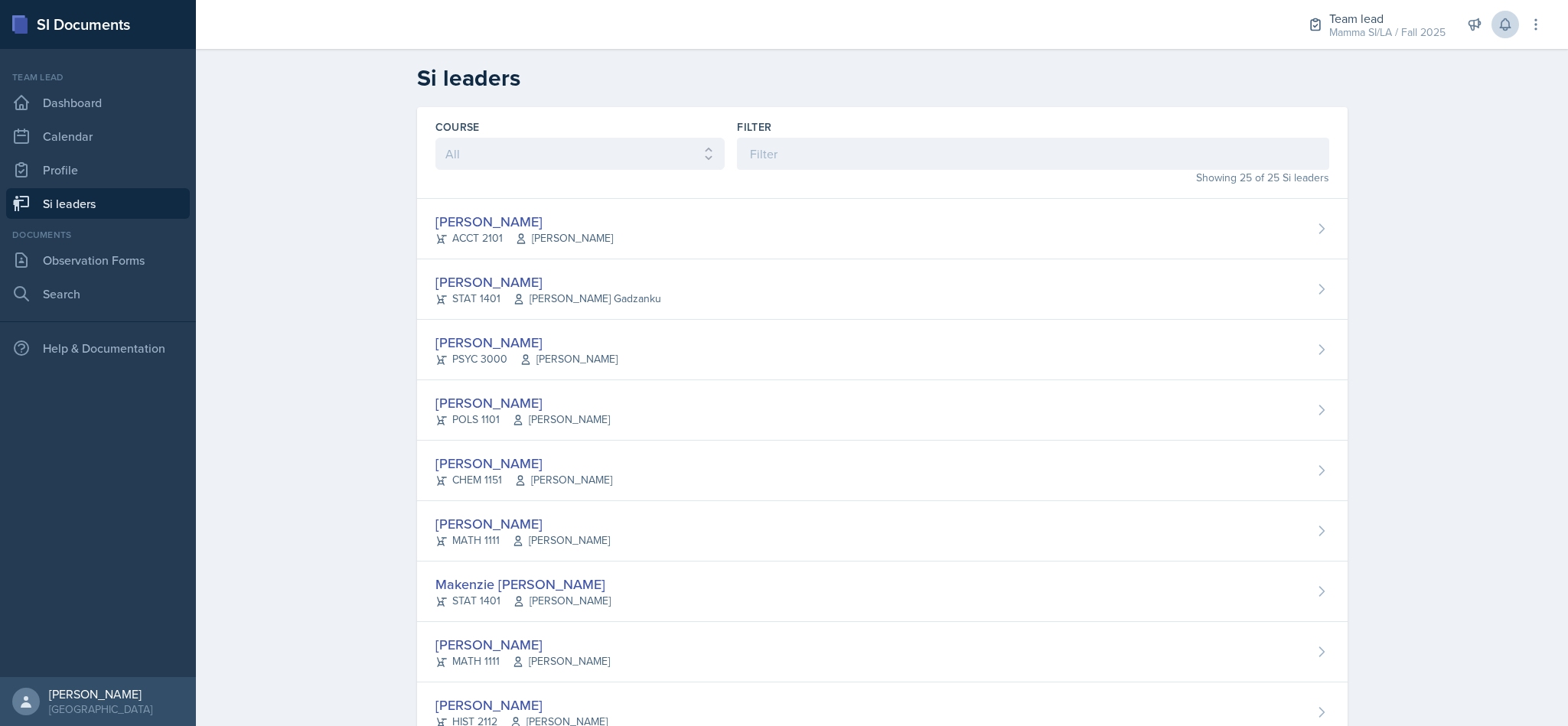
click at [1041, 176] on div "Showing 25 of 25 Si leaders" at bounding box center [1032, 178] width 591 height 16
click at [1033, 143] on input at bounding box center [1032, 154] width 591 height 32
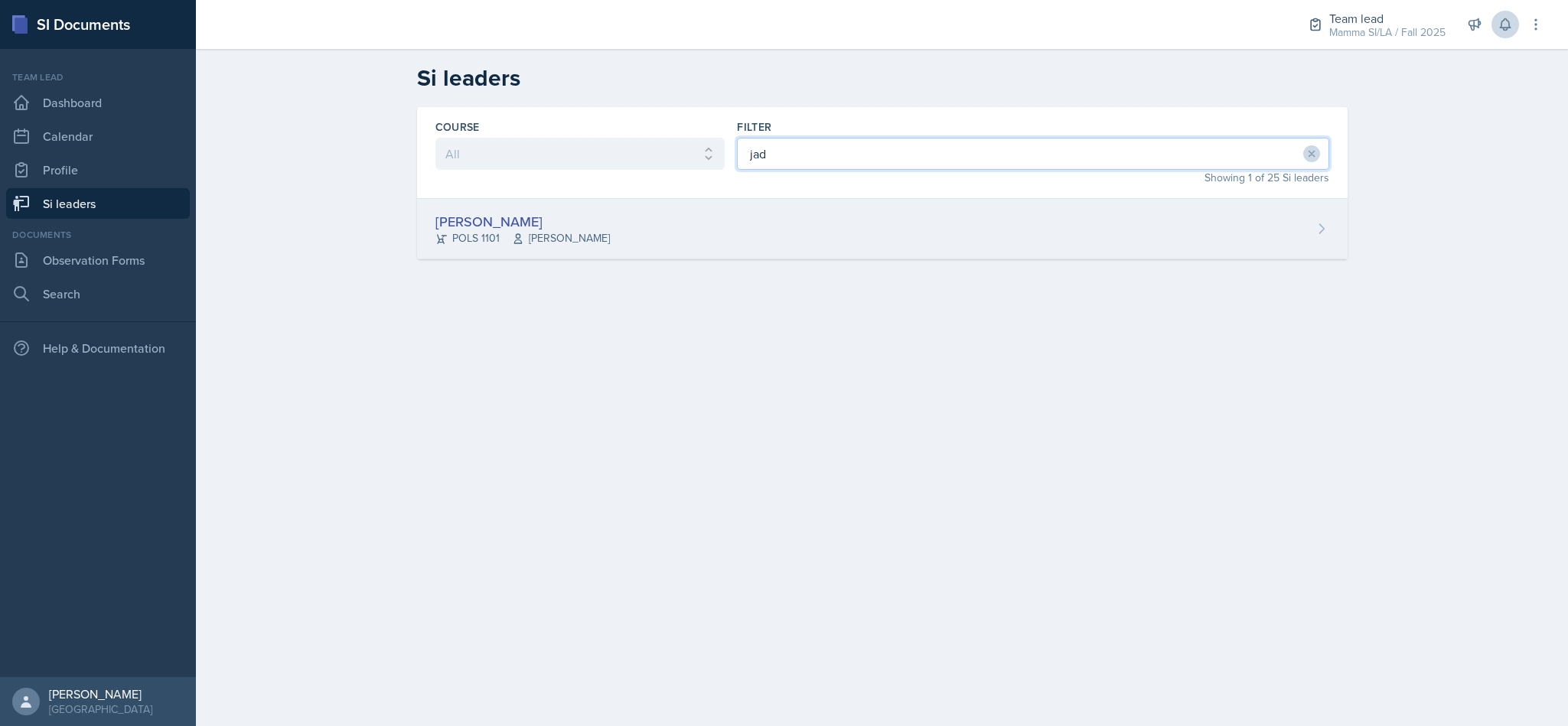
type input "jad"
click at [1031, 253] on div "Jada Barronton POLS 1101 Semline Singleton" at bounding box center [883, 229] width 930 height 61
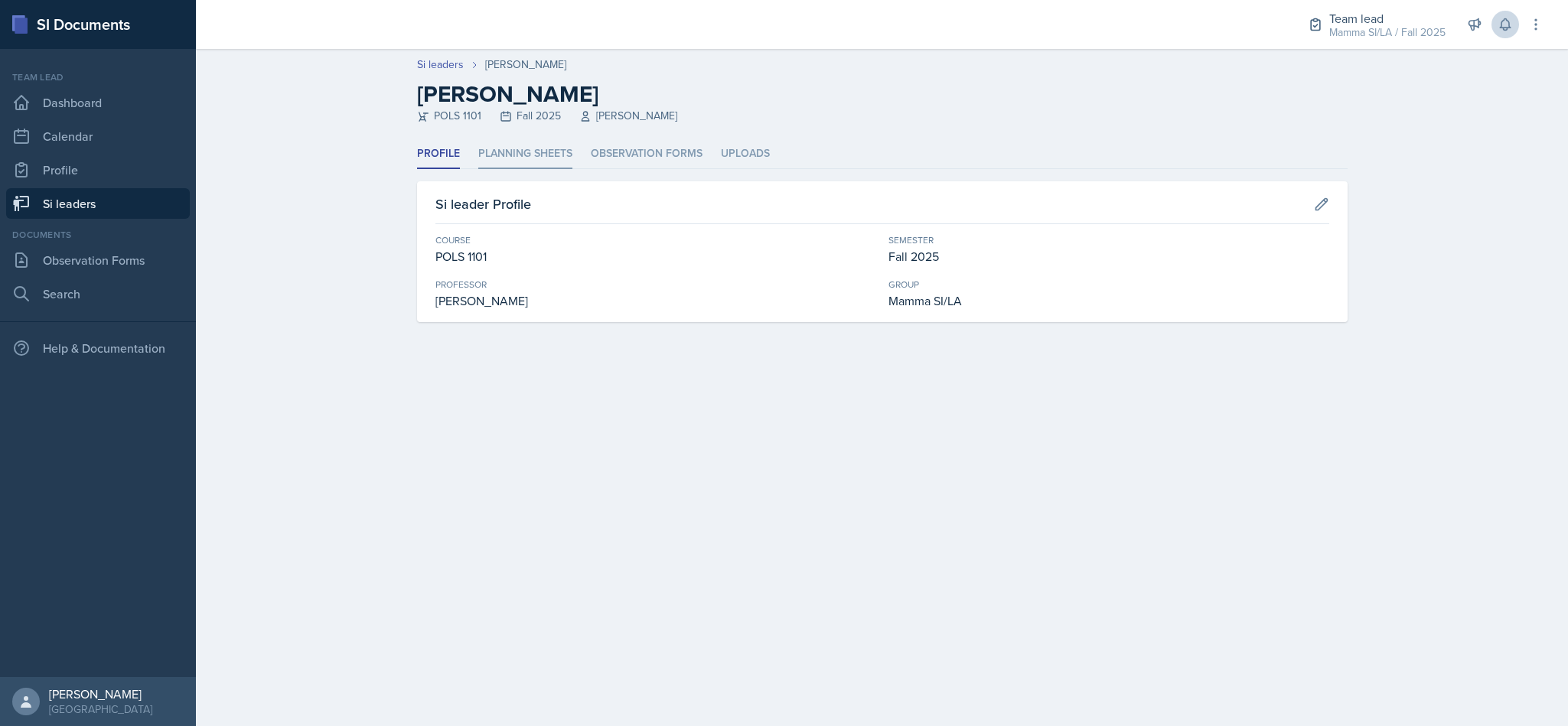
click at [500, 145] on li "Planning Sheets" at bounding box center [525, 154] width 94 height 30
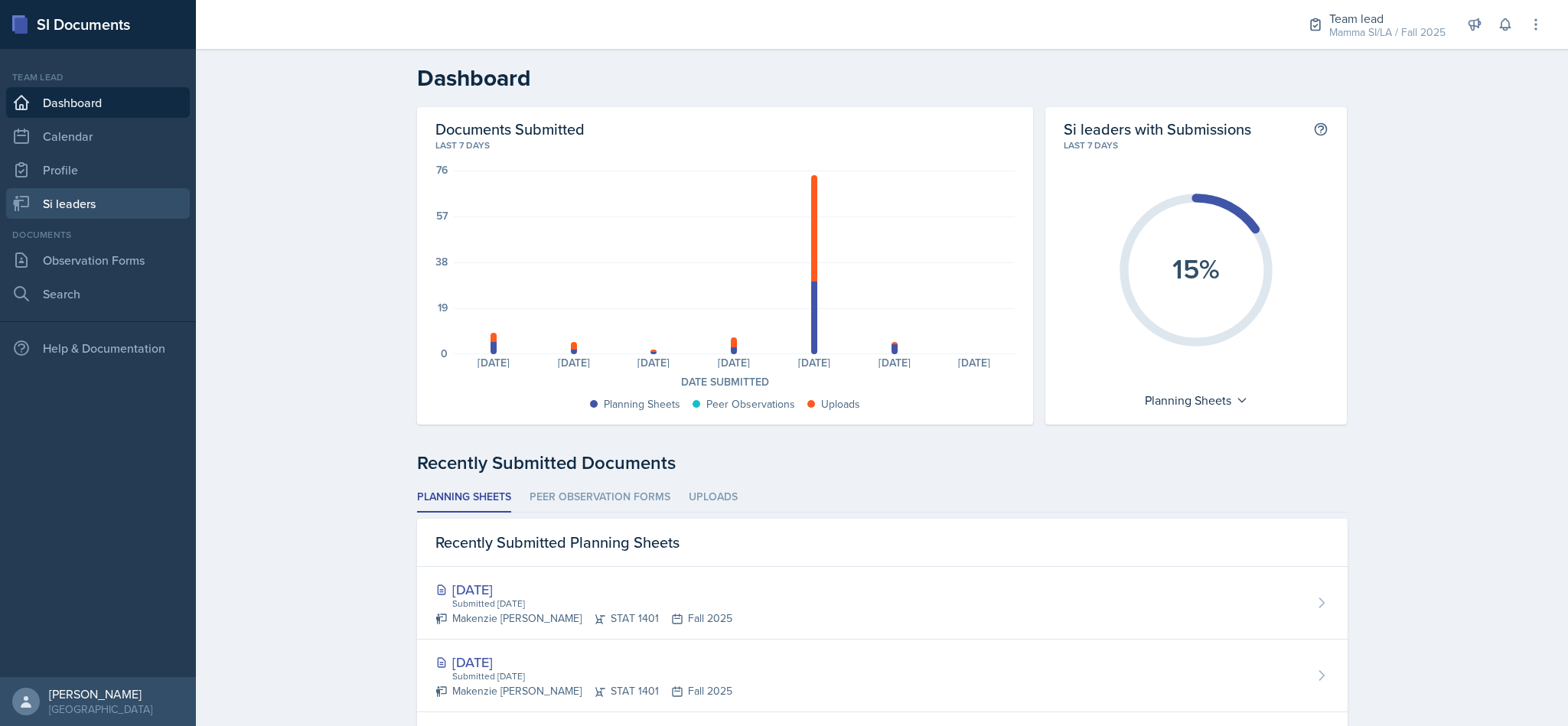
click at [69, 207] on link "Si leaders" at bounding box center [98, 203] width 184 height 30
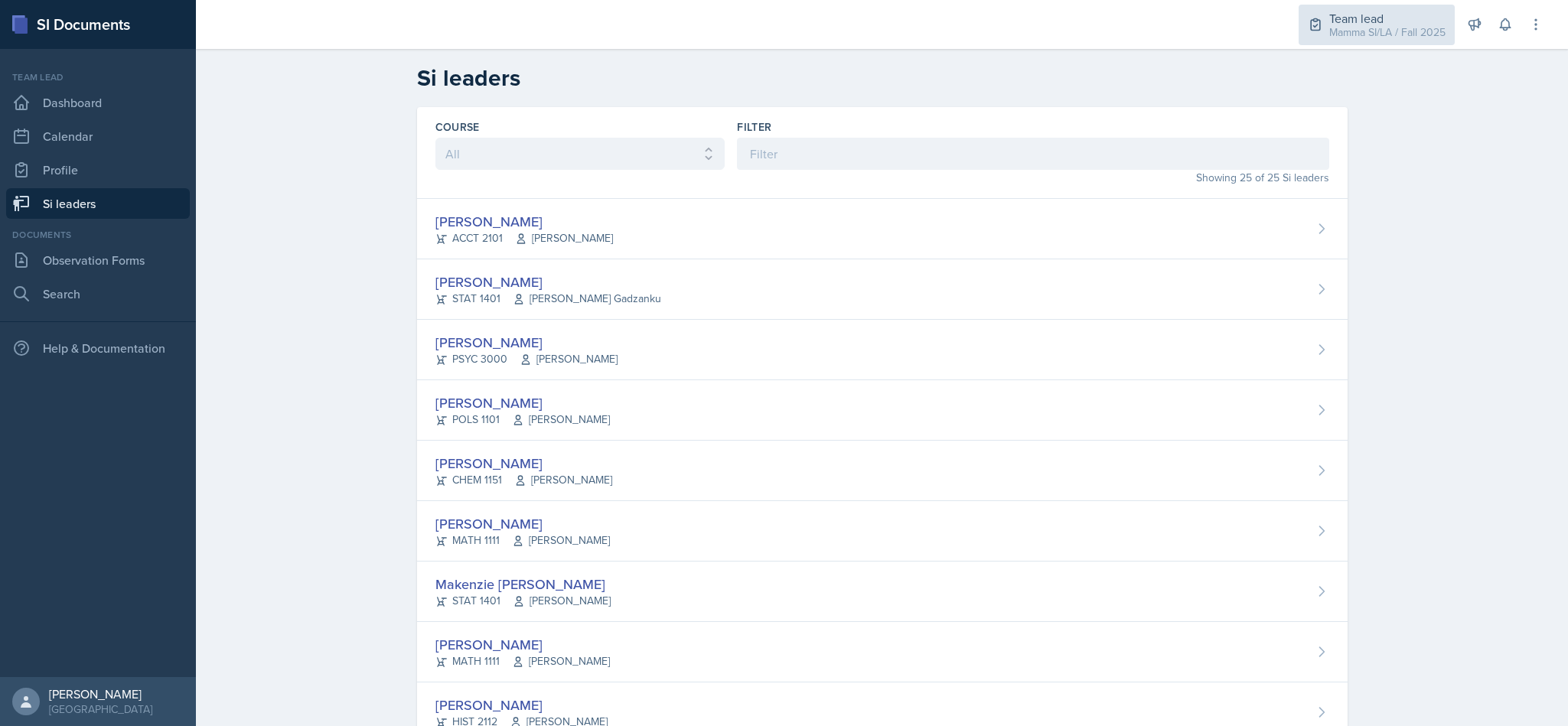
click at [1332, 22] on div "Team lead" at bounding box center [1387, 18] width 117 height 18
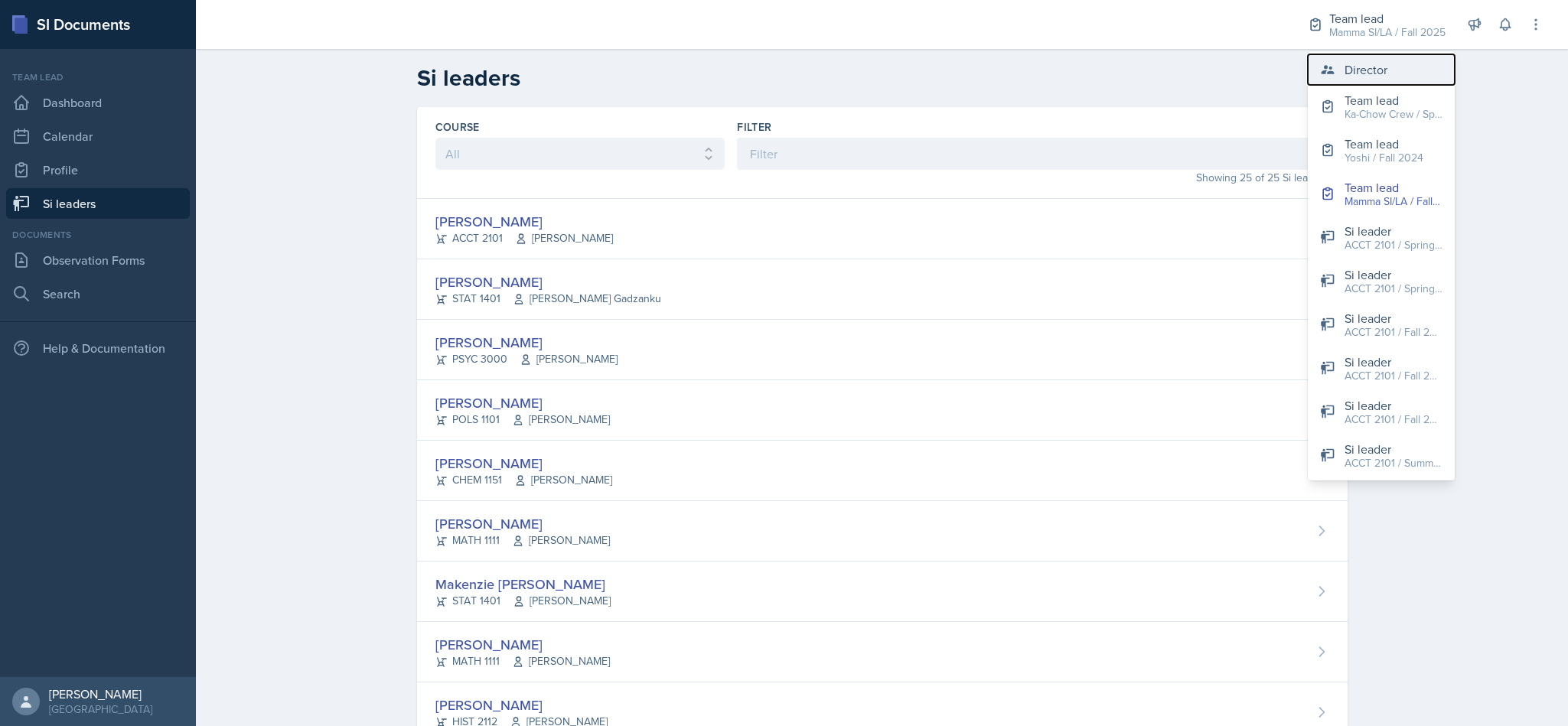
click at [1349, 67] on div "Director" at bounding box center [1366, 69] width 43 height 18
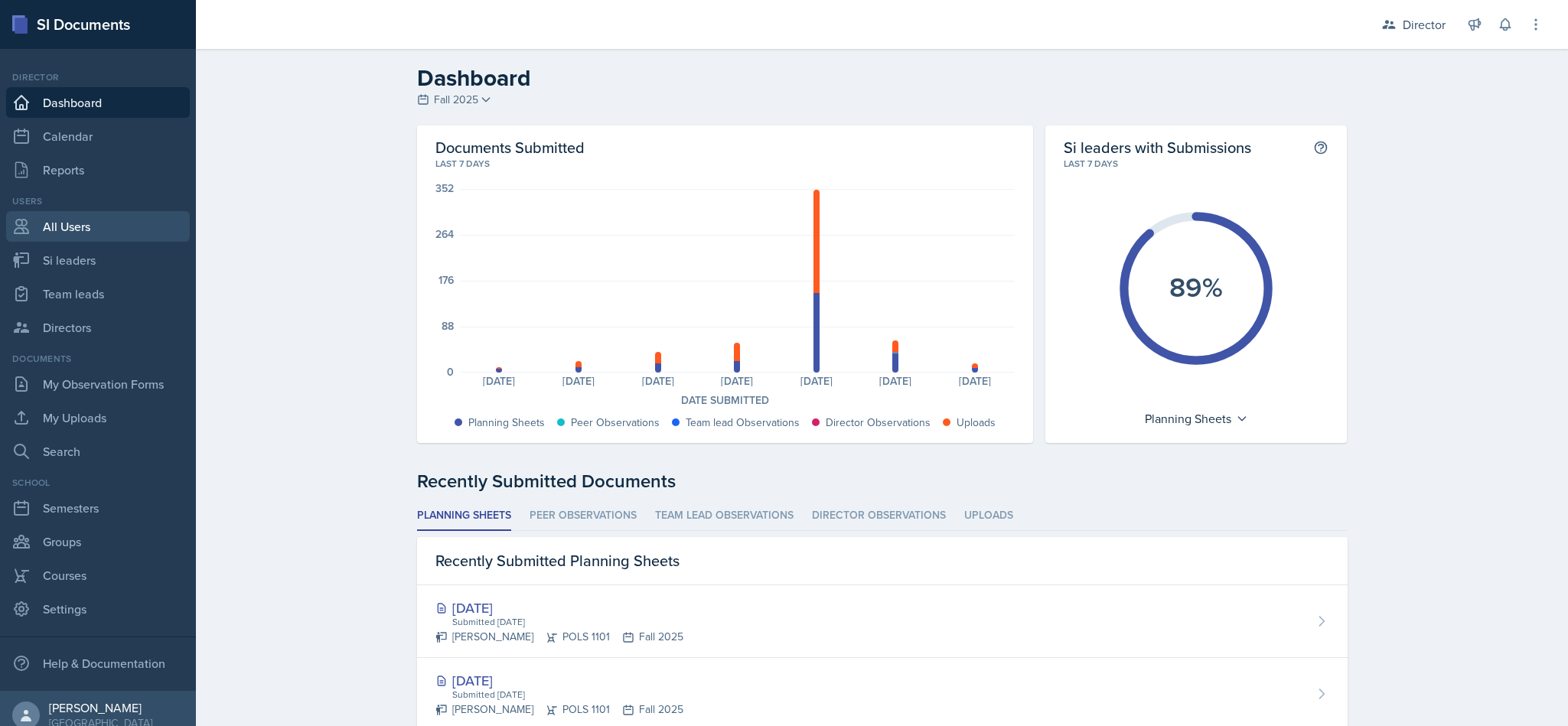
click at [77, 211] on link "All Users" at bounding box center [98, 227] width 184 height 30
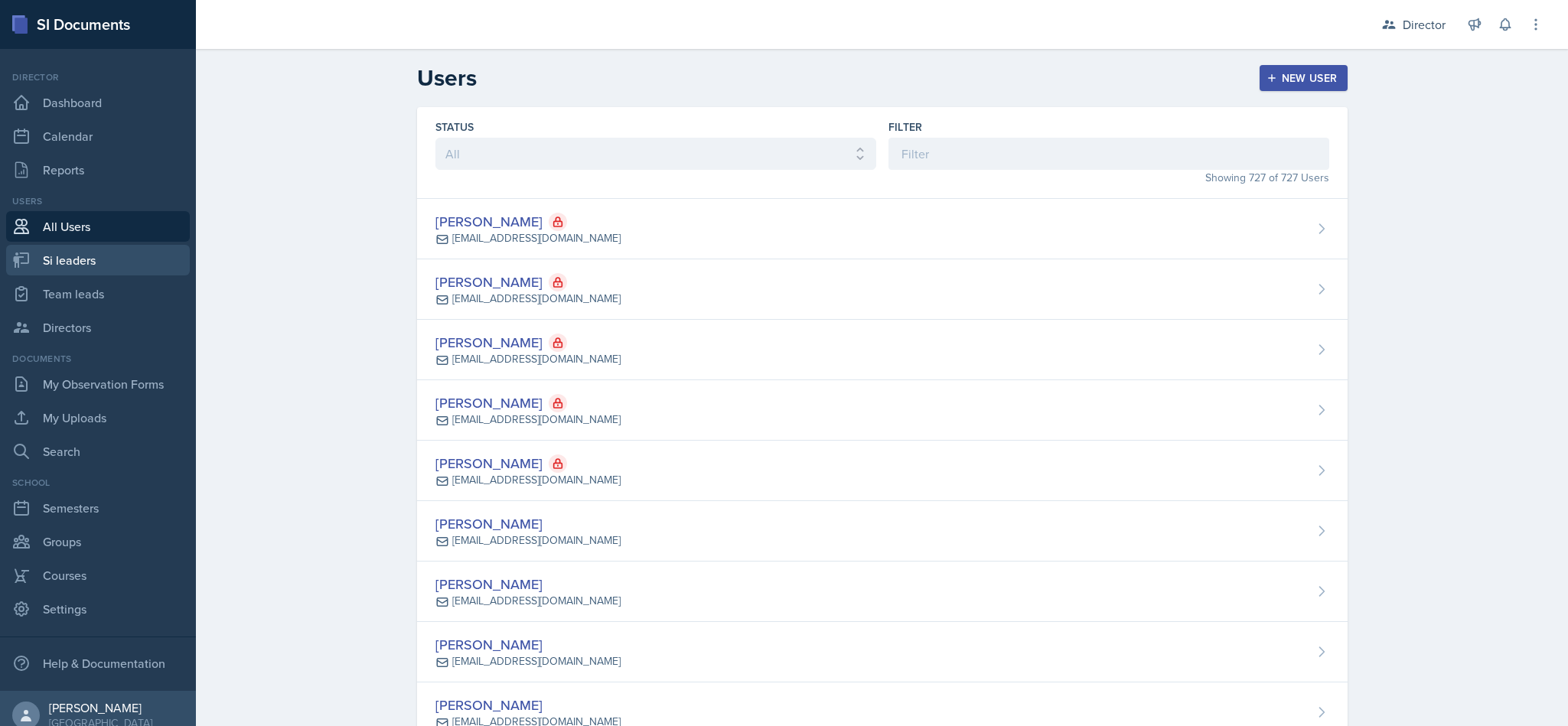
click at [93, 258] on link "Si leaders" at bounding box center [98, 260] width 184 height 30
select select "2bed604d-1099-4043-b1bc-2365e8740244"
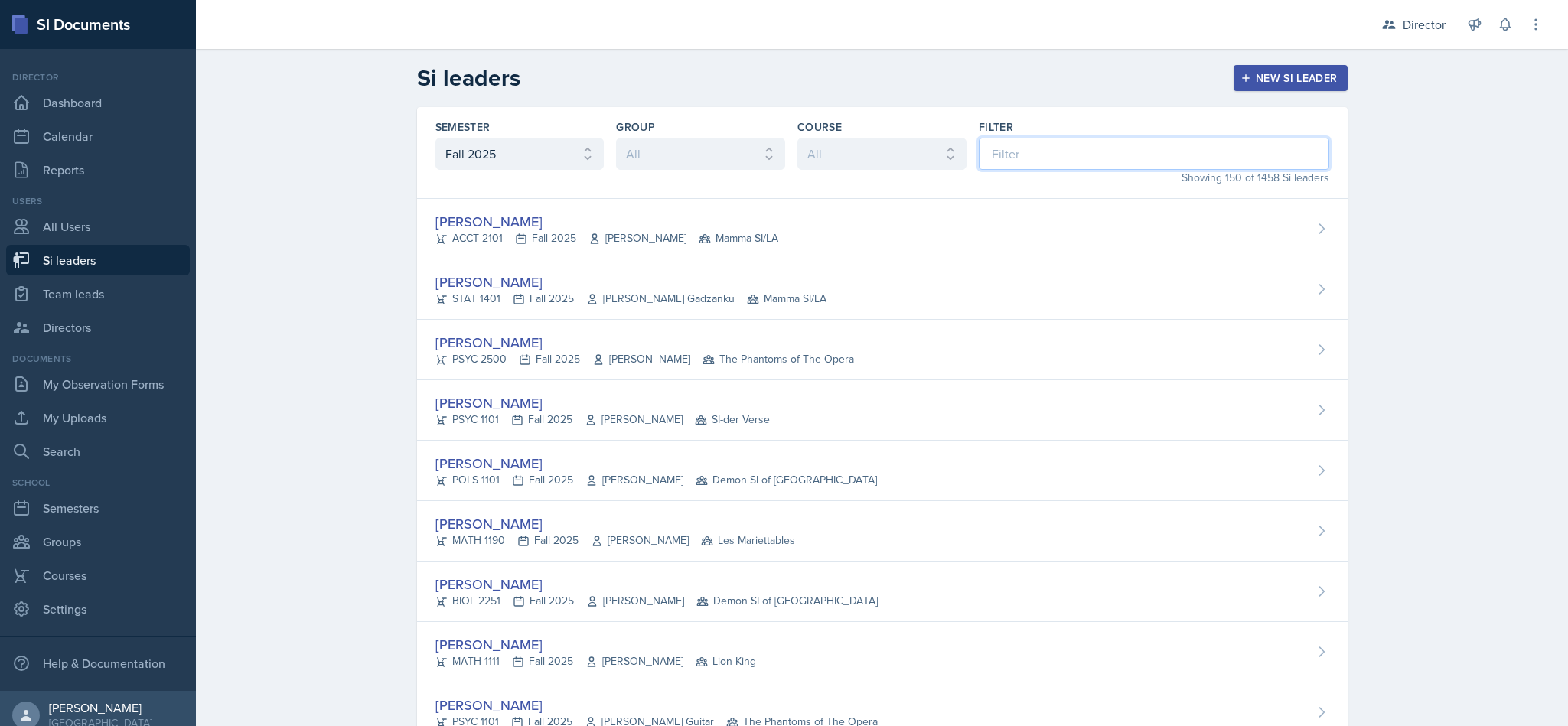
click at [1088, 138] on input at bounding box center [1153, 154] width 350 height 32
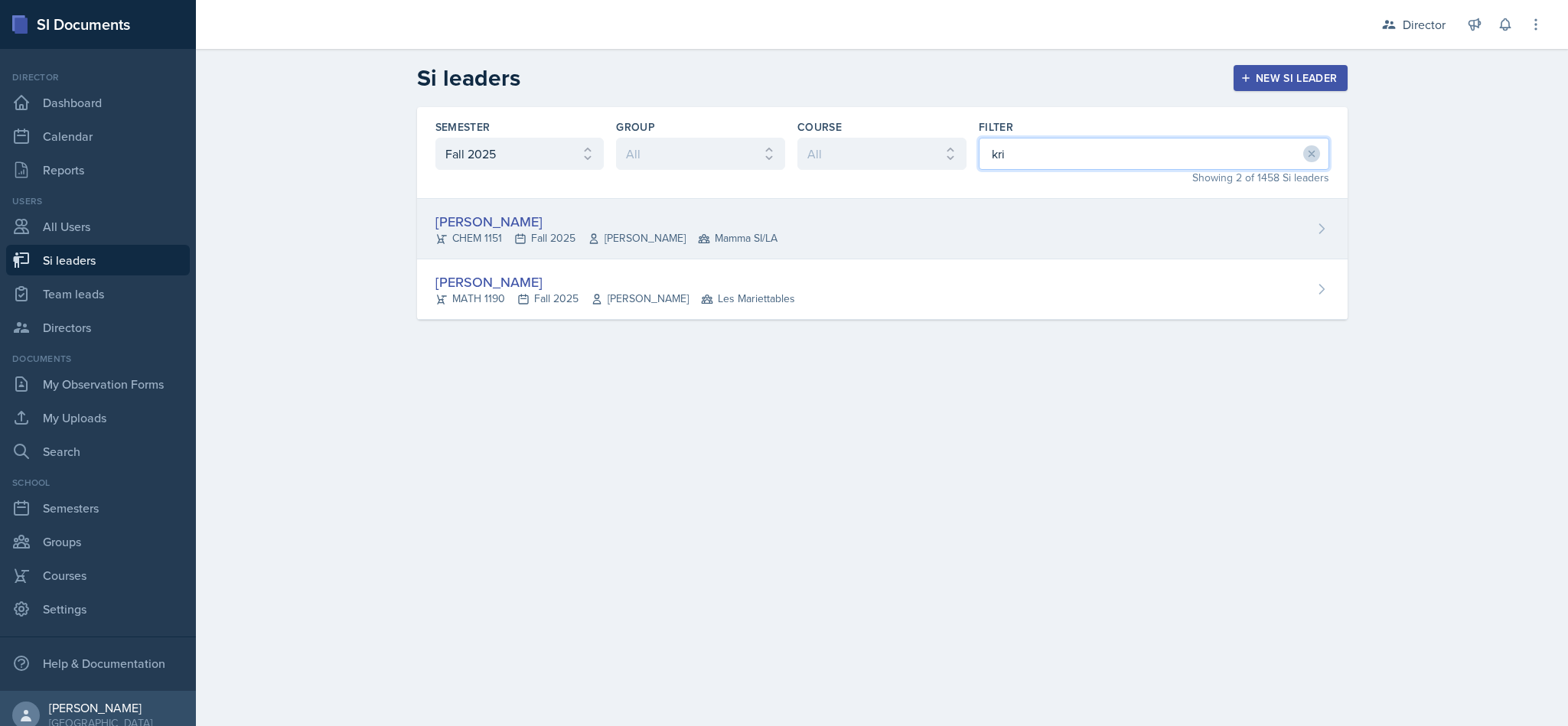
type input "kri"
click at [937, 223] on div "Kristy Bennett CHEM 1151 Fall 2025 Peter Henricks Mamma SI/LA" at bounding box center [883, 229] width 930 height 61
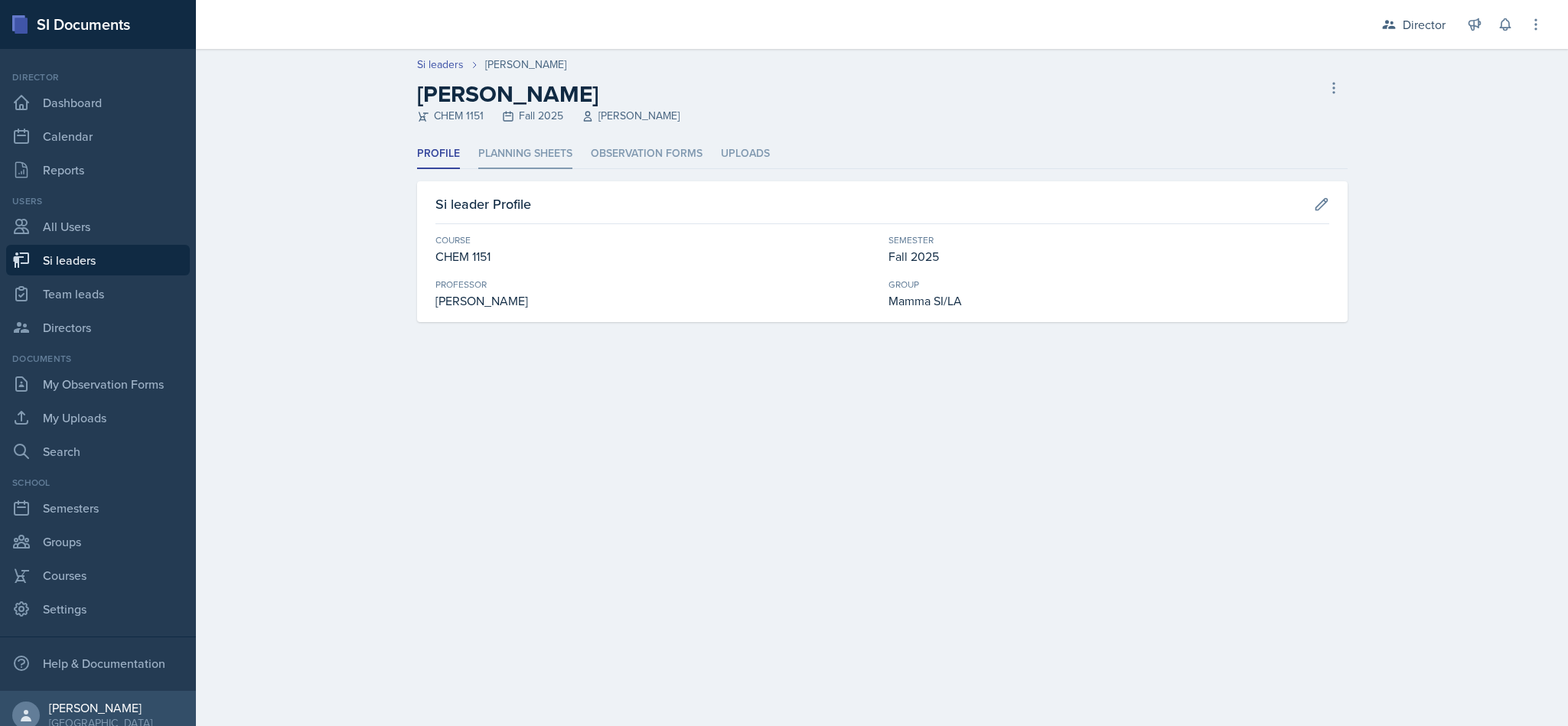
click at [519, 144] on li "Planning Sheets" at bounding box center [525, 154] width 94 height 30
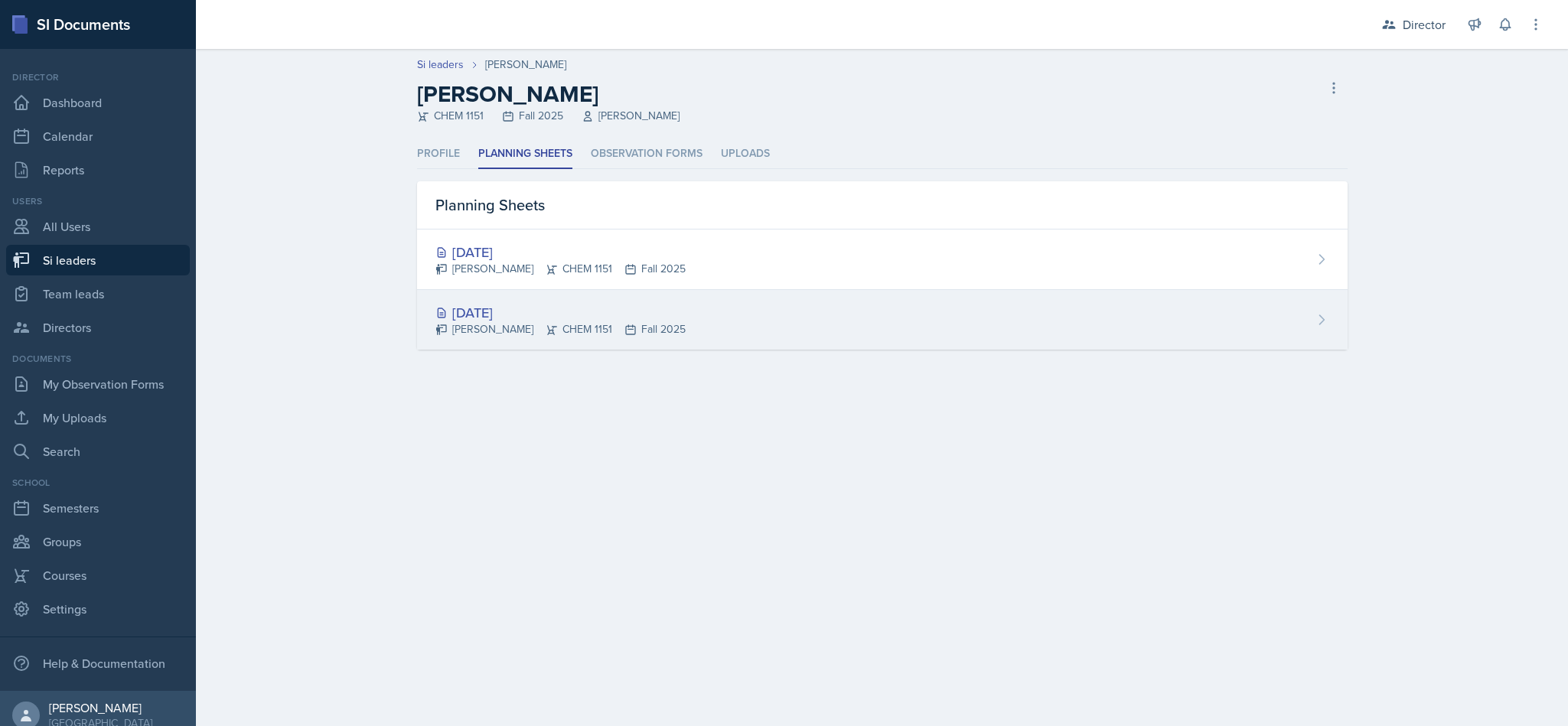
click at [566, 306] on div "Aug 25th, 2025" at bounding box center [561, 313] width 251 height 21
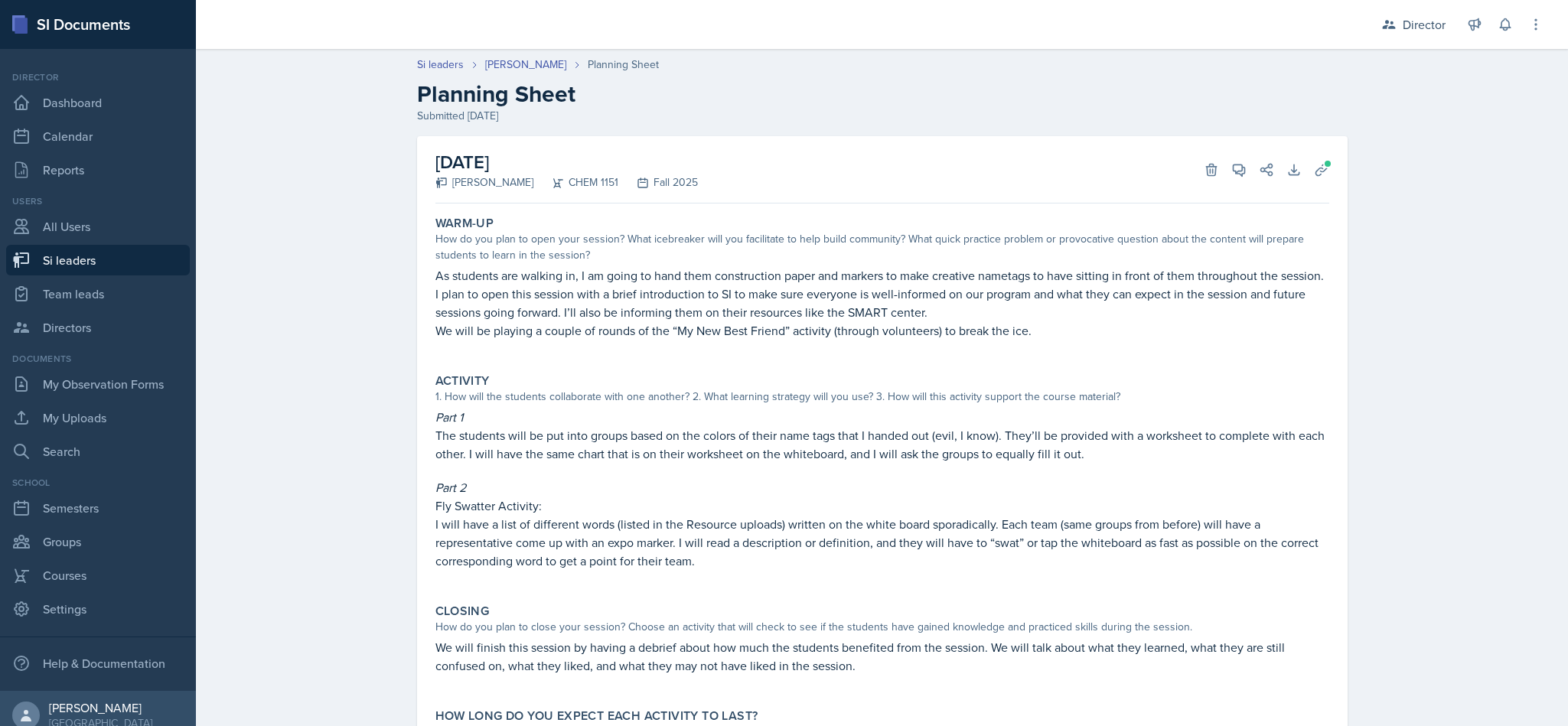
scroll to position [97, 0]
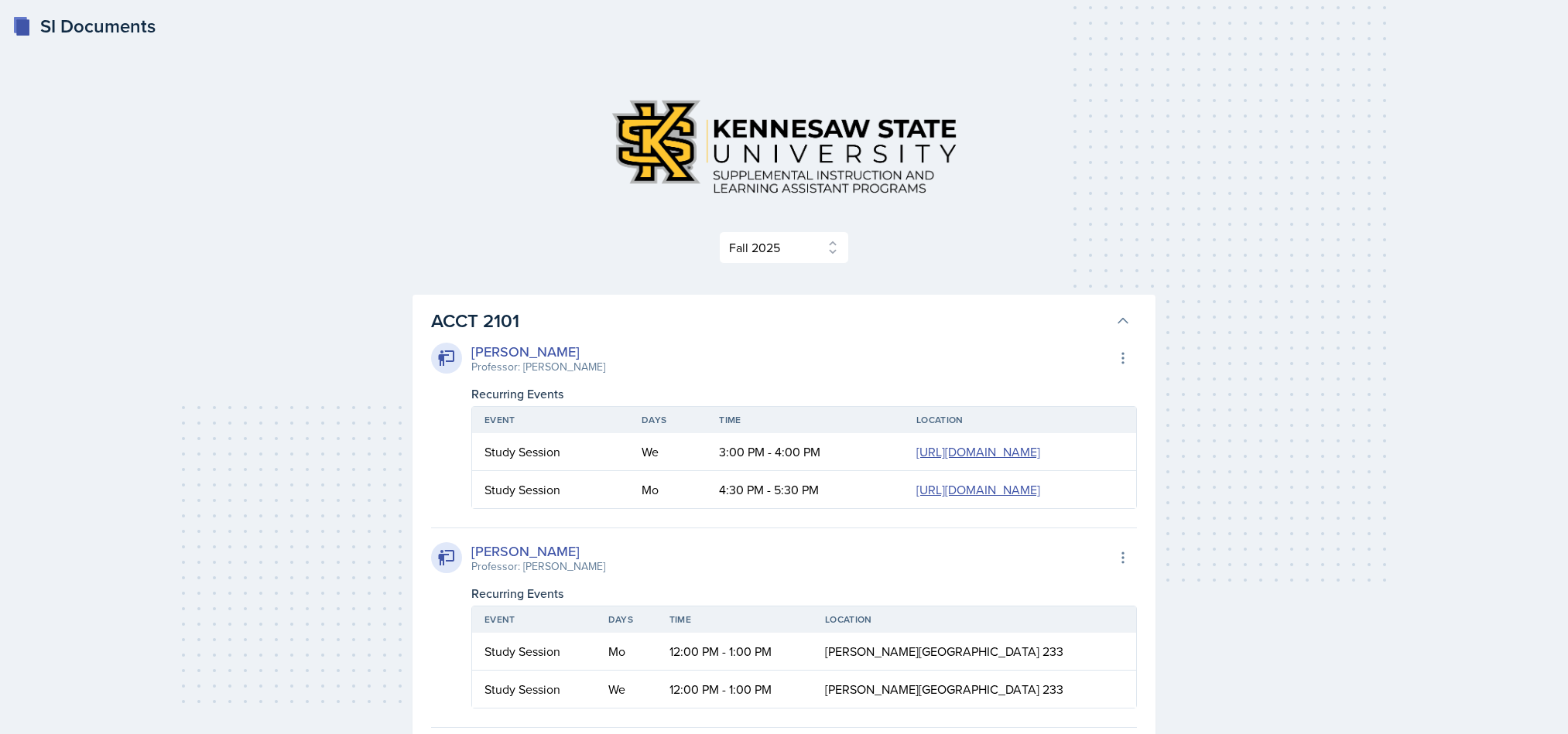
select select "2bed604d-1099-4043-b1bc-2365e8740244"
